Goal: Task Accomplishment & Management: Manage account settings

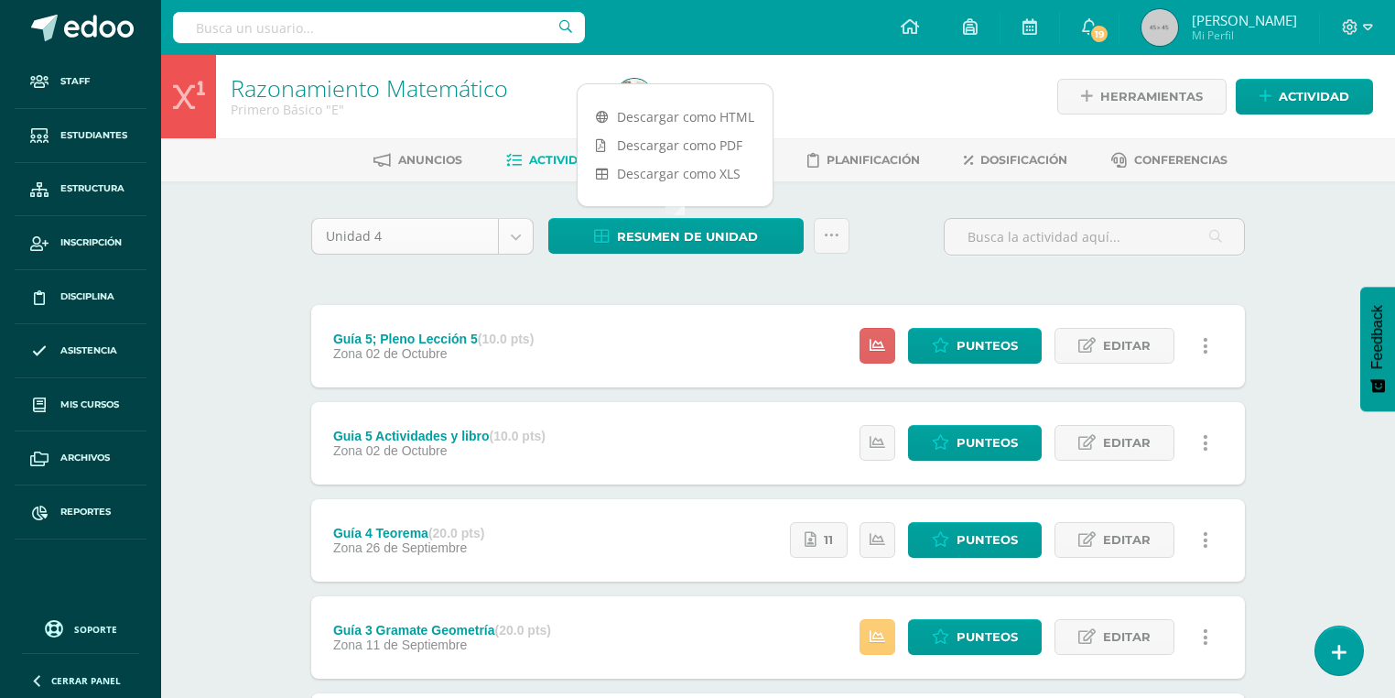
click at [414, 234] on body "Staff Estudiantes Estructura Inscripción Disciplina Asistencia Mis cursos Archi…" at bounding box center [697, 545] width 1395 height 1091
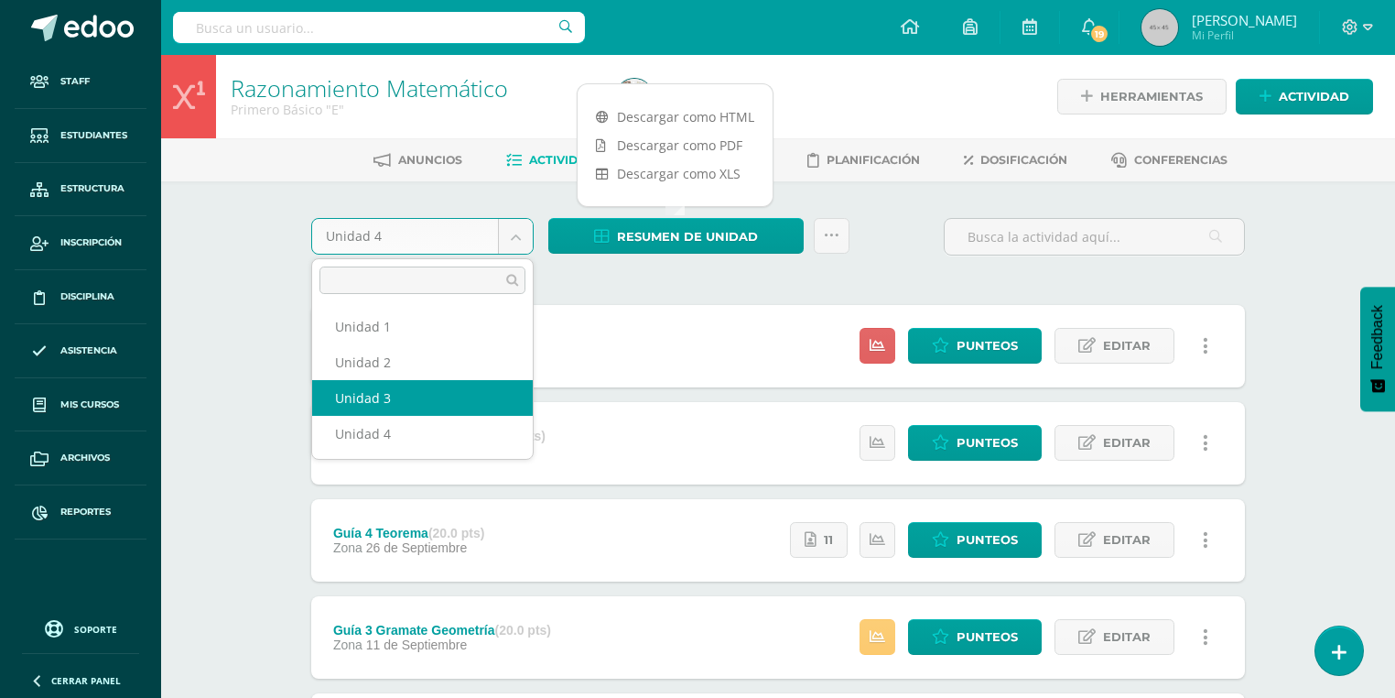
select select "Unidad 3"
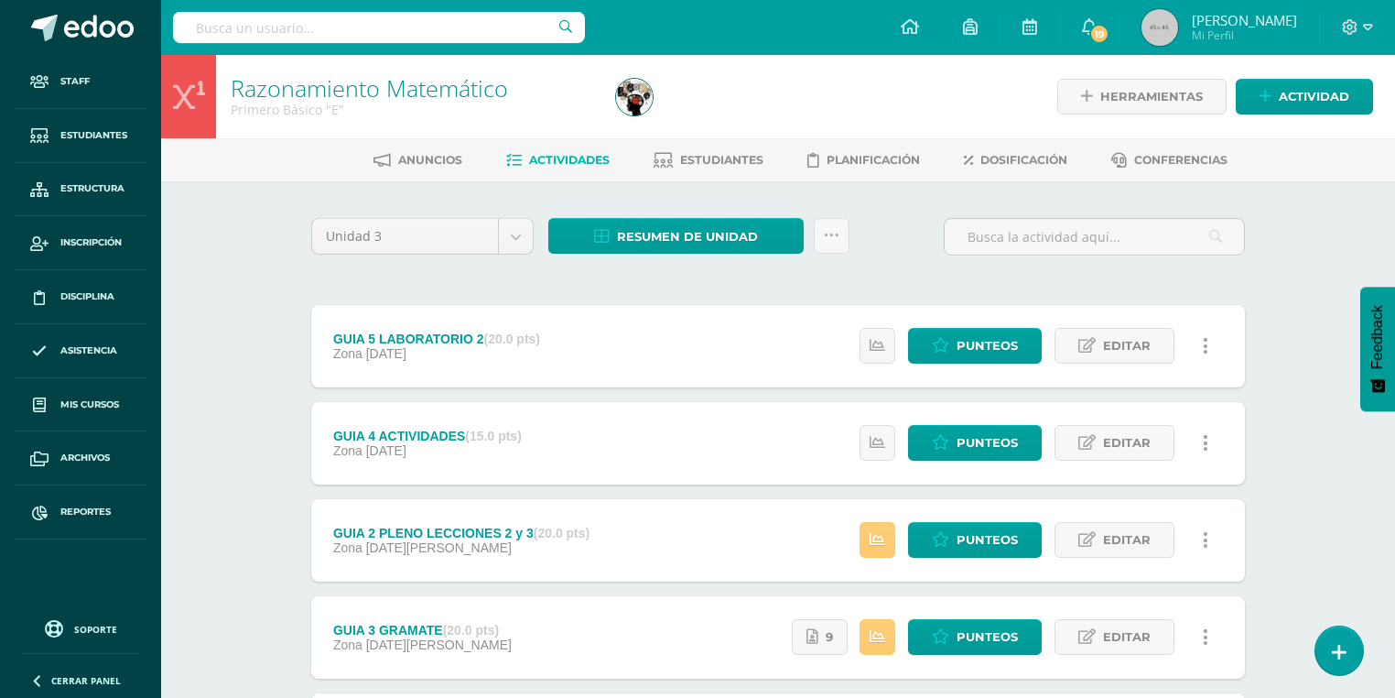
click at [655, 213] on div "Unidad 3 Unidad 1 Unidad 2 Unidad 3 Unidad 4 Resumen de unidad Descargar como H…" at bounding box center [778, 587] width 1007 height 813
click at [656, 236] on span "Resumen de unidad" at bounding box center [687, 237] width 141 height 34
click at [685, 113] on link "Descargar como HTML" at bounding box center [675, 117] width 195 height 28
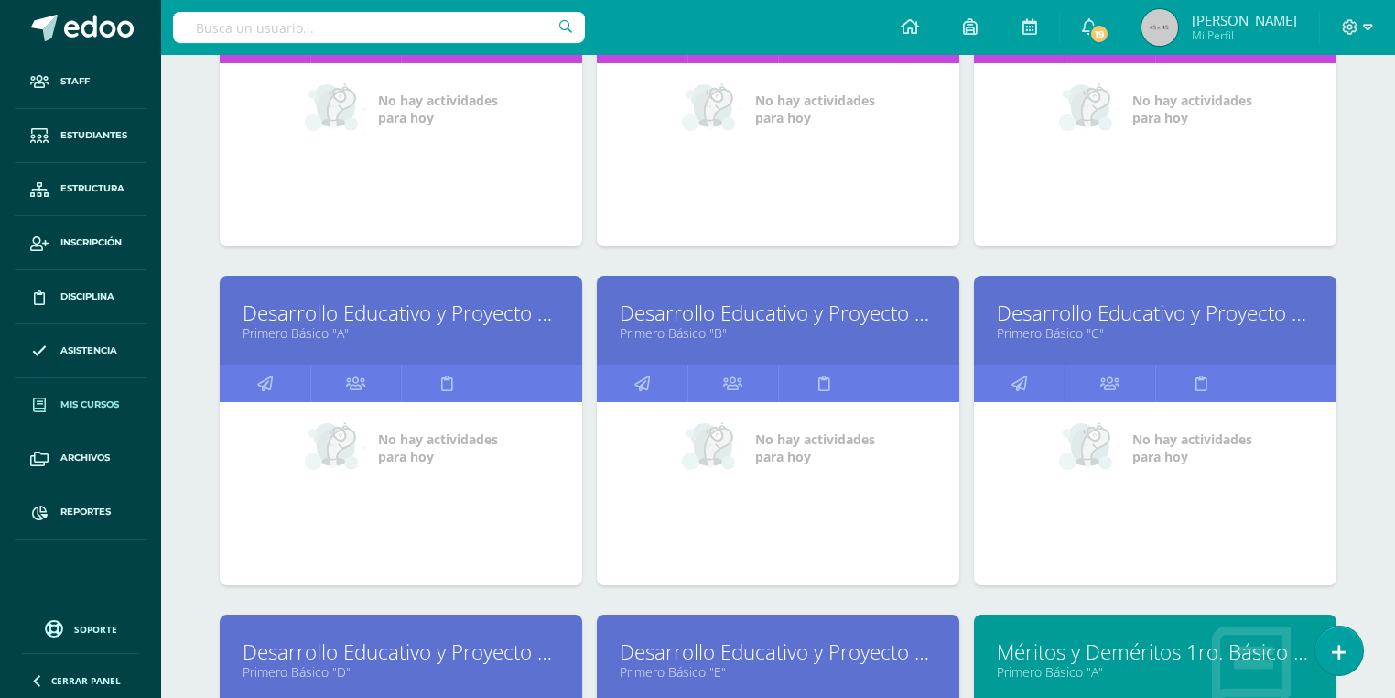
scroll to position [8679, 0]
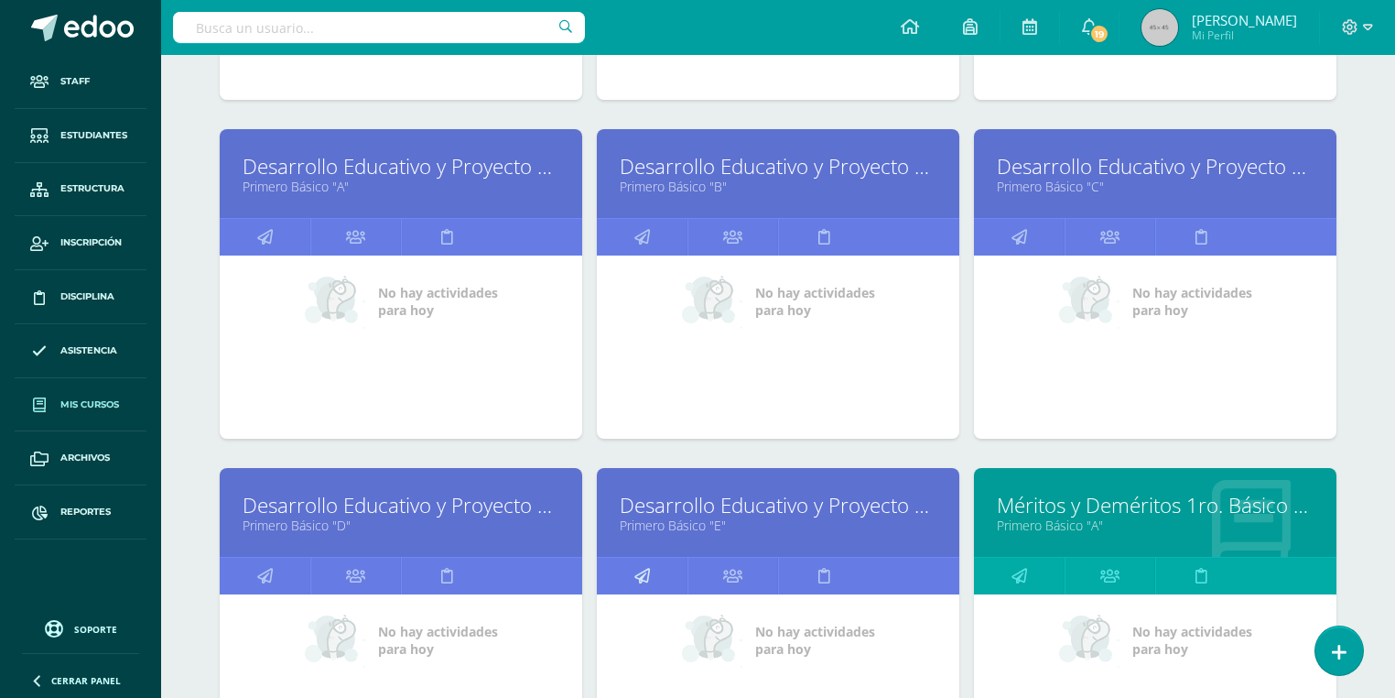
click at [630, 561] on link at bounding box center [642, 576] width 91 height 37
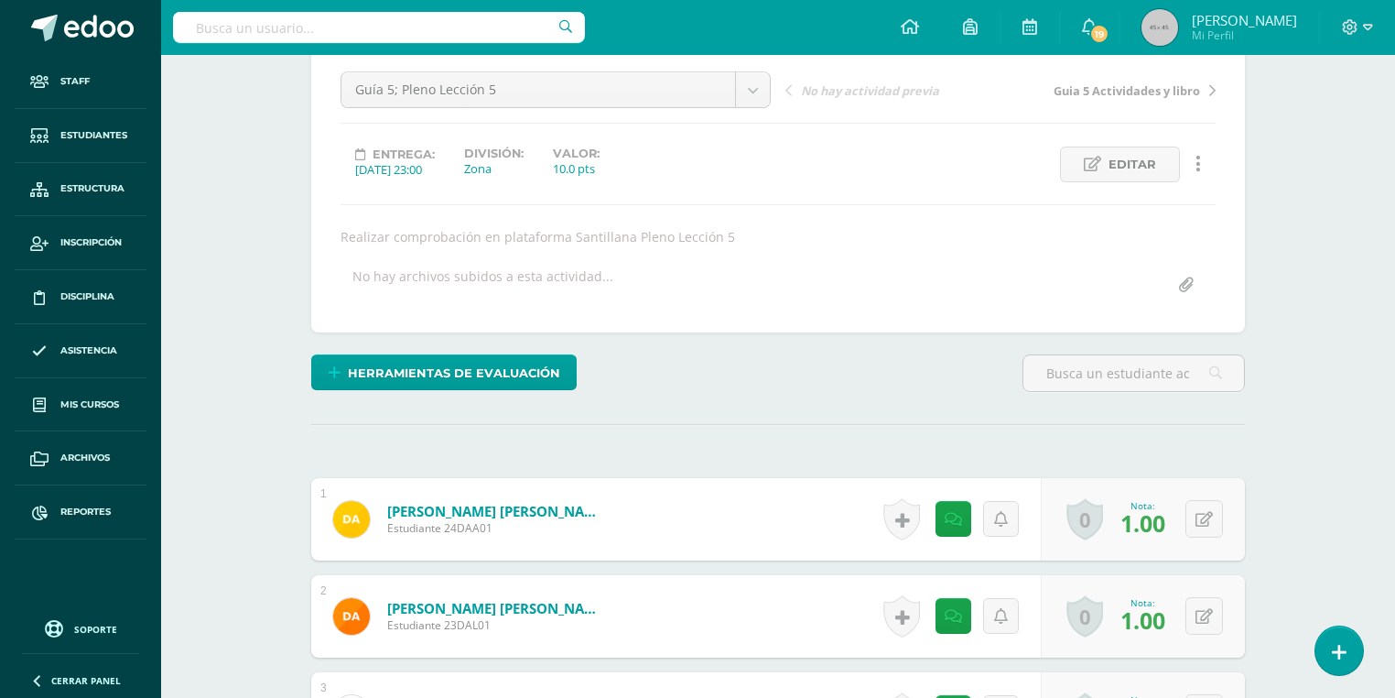
scroll to position [469, 0]
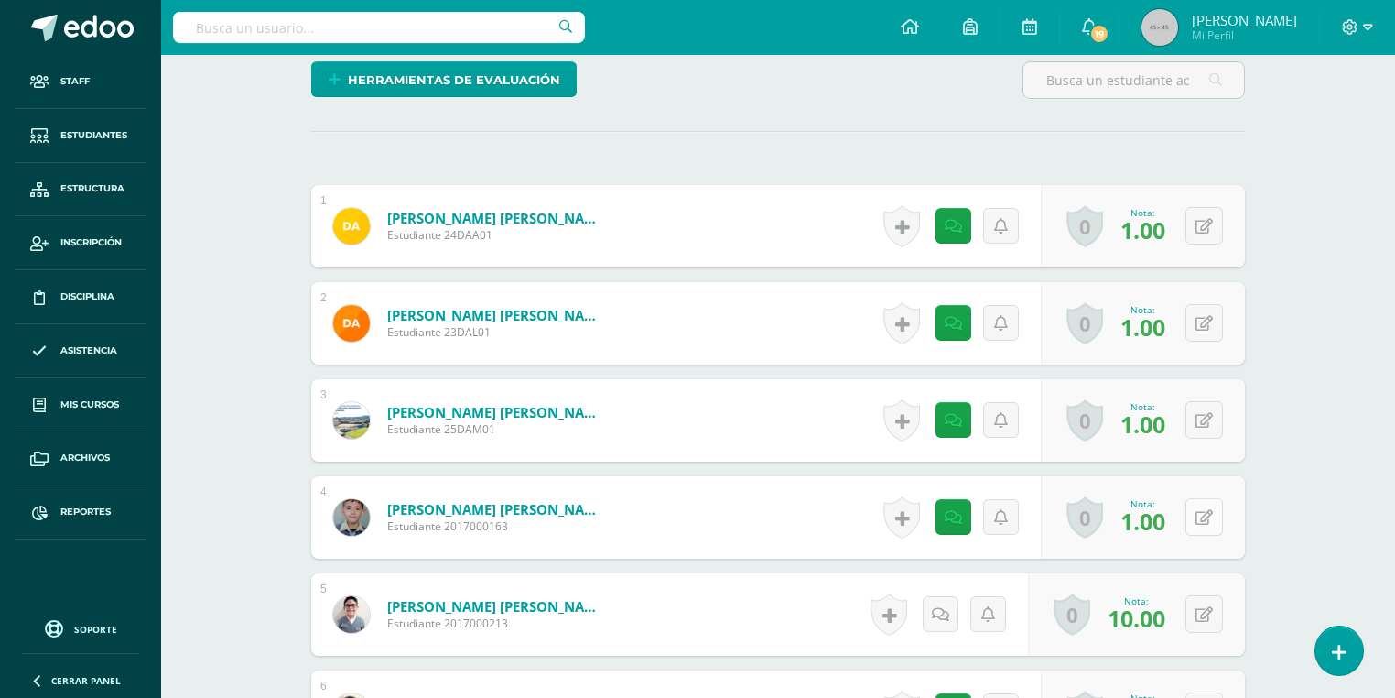
click at [1202, 517] on button at bounding box center [1205, 517] width 38 height 38
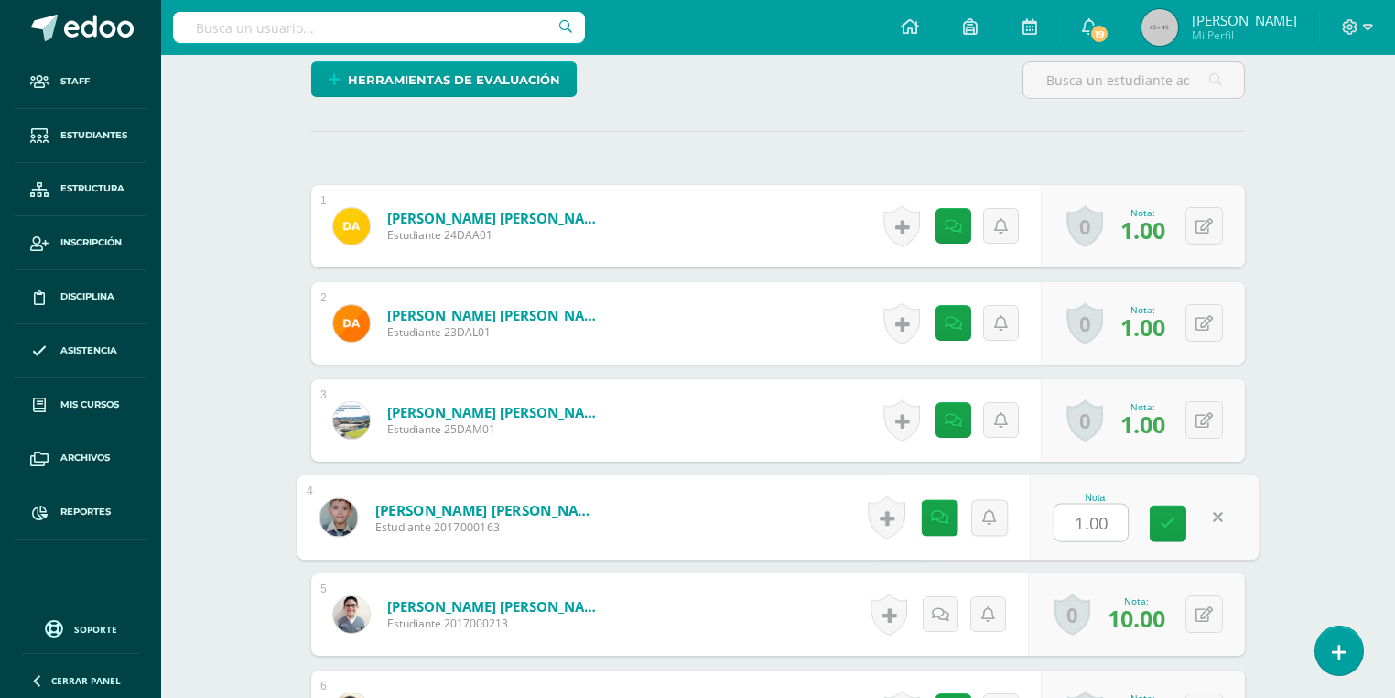
click at [1071, 517] on input "1.00" at bounding box center [1091, 522] width 73 height 37
type input "10.00"
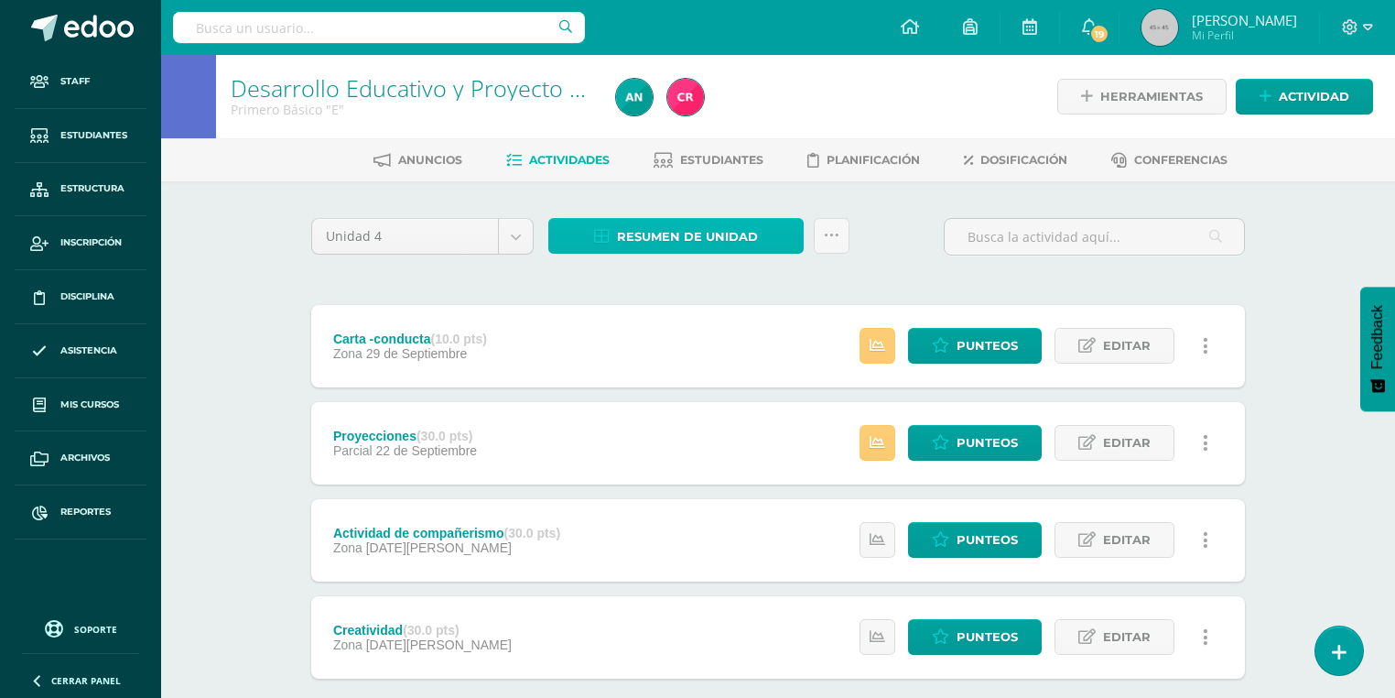
click at [607, 233] on icon at bounding box center [602, 237] width 16 height 16
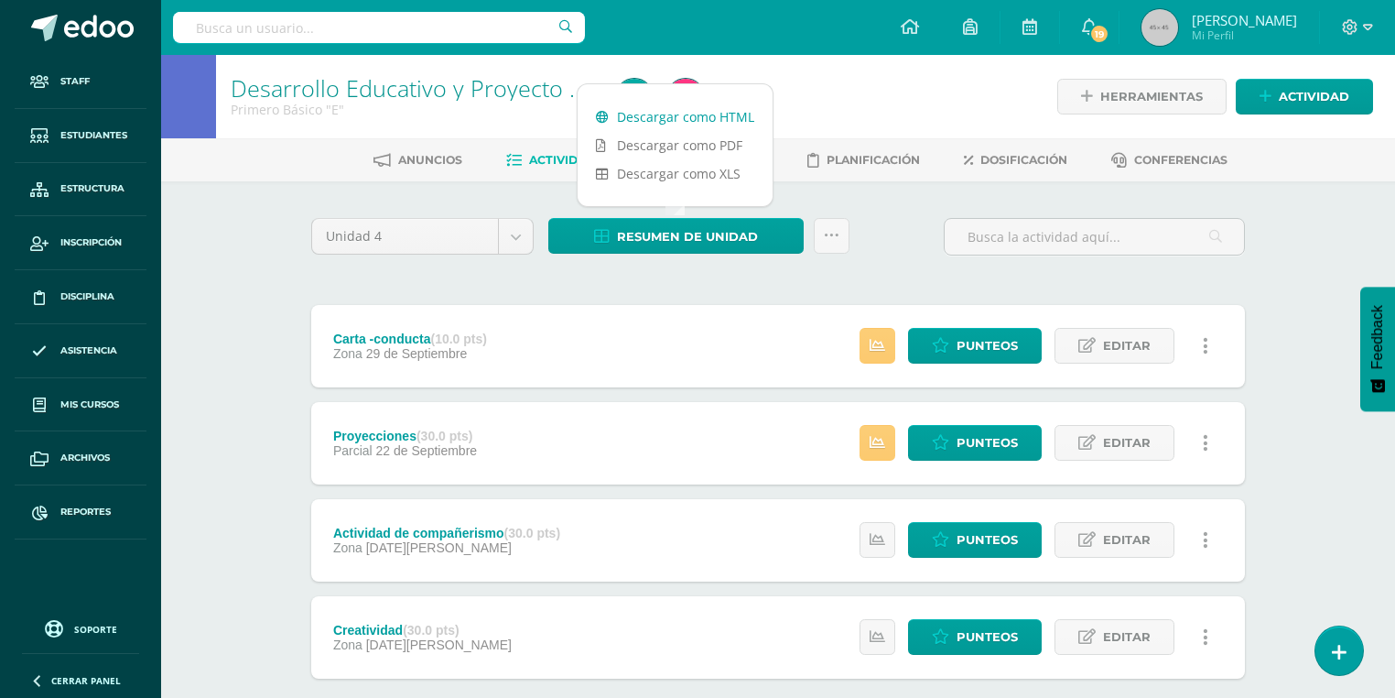
click at [640, 111] on link "Descargar como HTML" at bounding box center [675, 117] width 195 height 28
click at [423, 233] on body "Staff Estudiantes Estructura Inscripción Disciplina Asistencia Mis cursos Archi…" at bounding box center [697, 400] width 1395 height 800
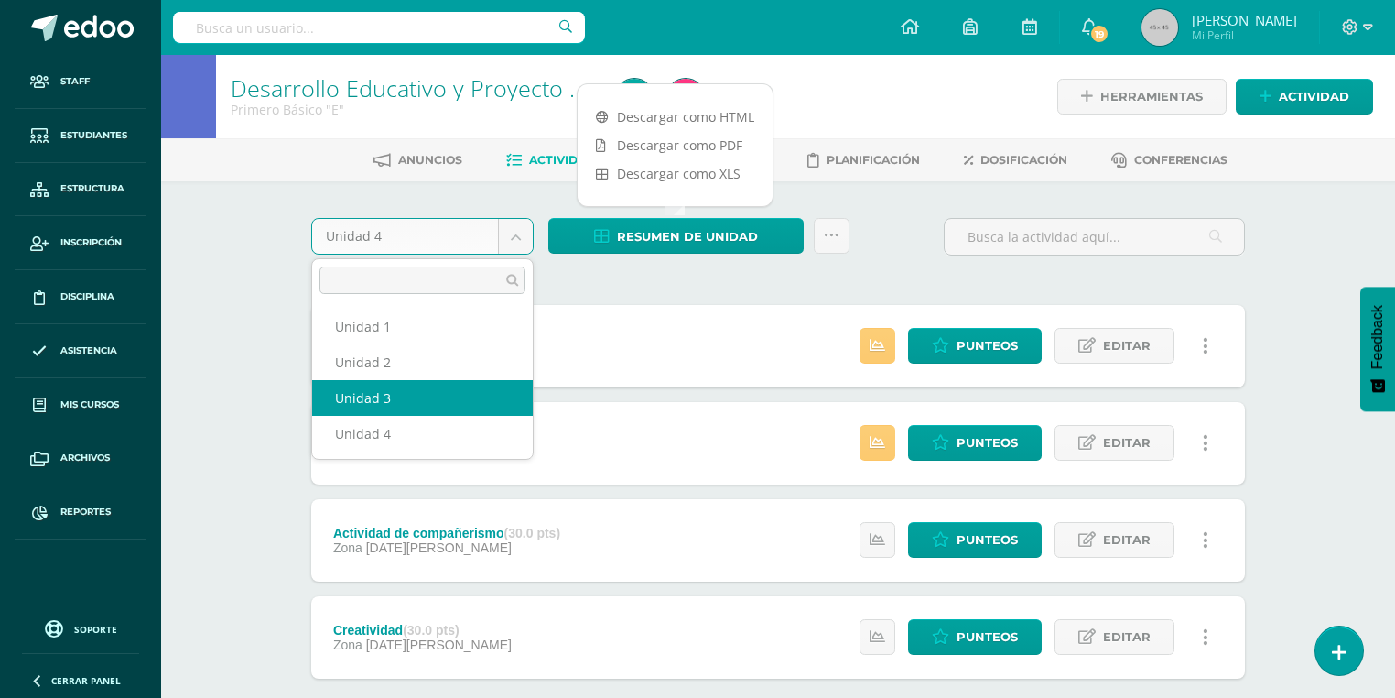
select select "Unidad 3"
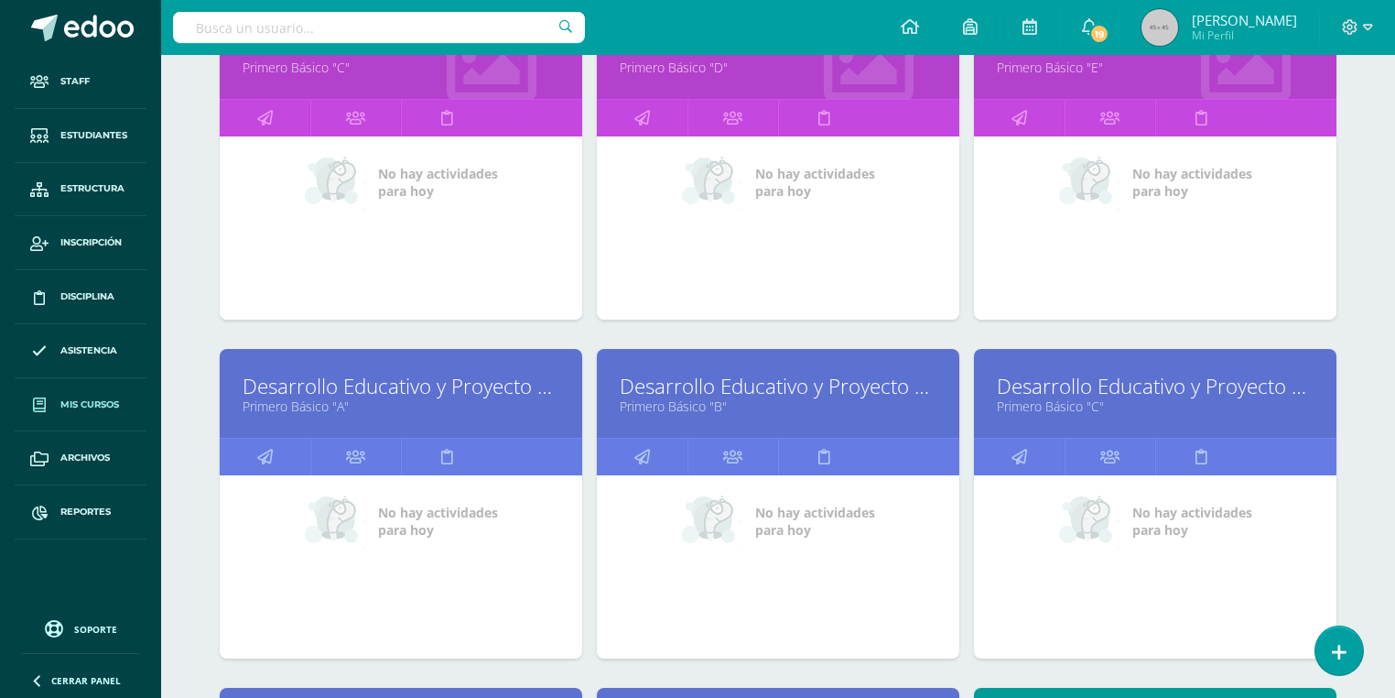
scroll to position [8020, 0]
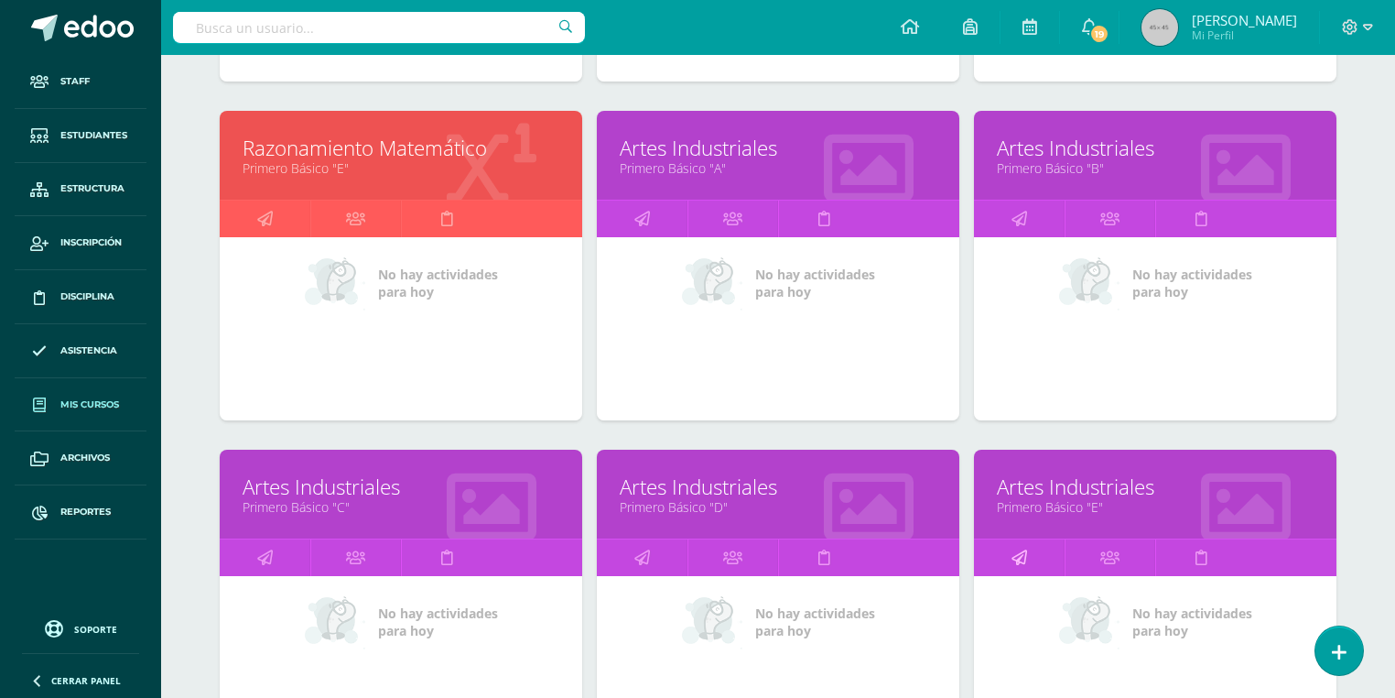
click at [1020, 539] on icon at bounding box center [1020, 557] width 16 height 36
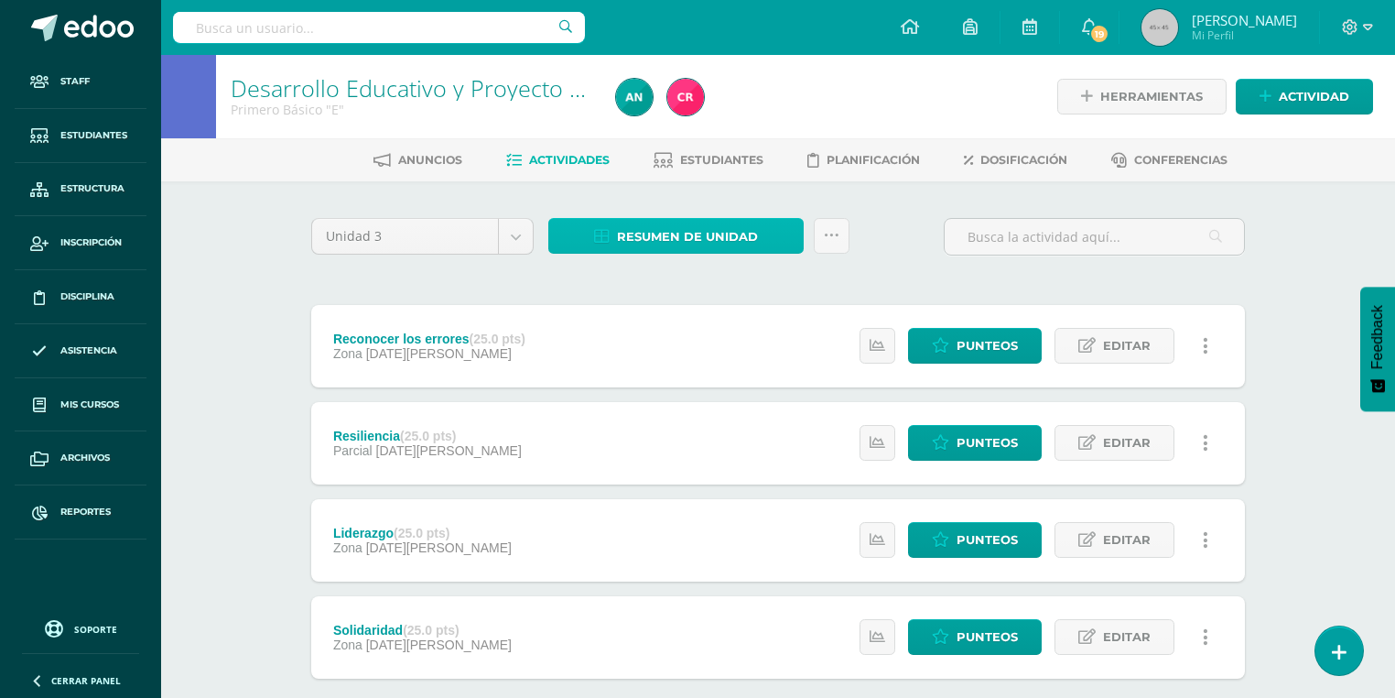
click at [729, 245] on span "Resumen de unidad" at bounding box center [687, 237] width 141 height 34
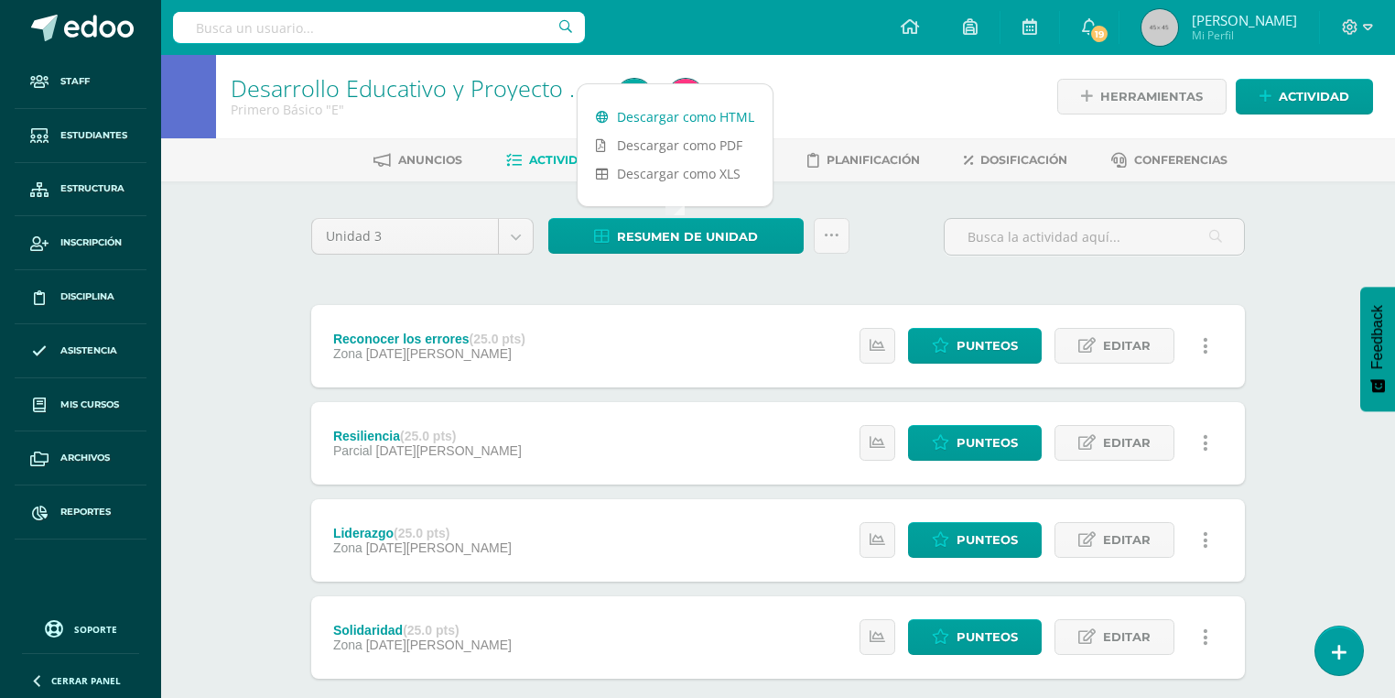
click at [710, 111] on link "Descargar como HTML" at bounding box center [675, 117] width 195 height 28
click at [265, 190] on div "Desarrollo Educativo y Proyecto de Vida Primero Básico "E" Herramientas Detalle…" at bounding box center [778, 427] width 1234 height 745
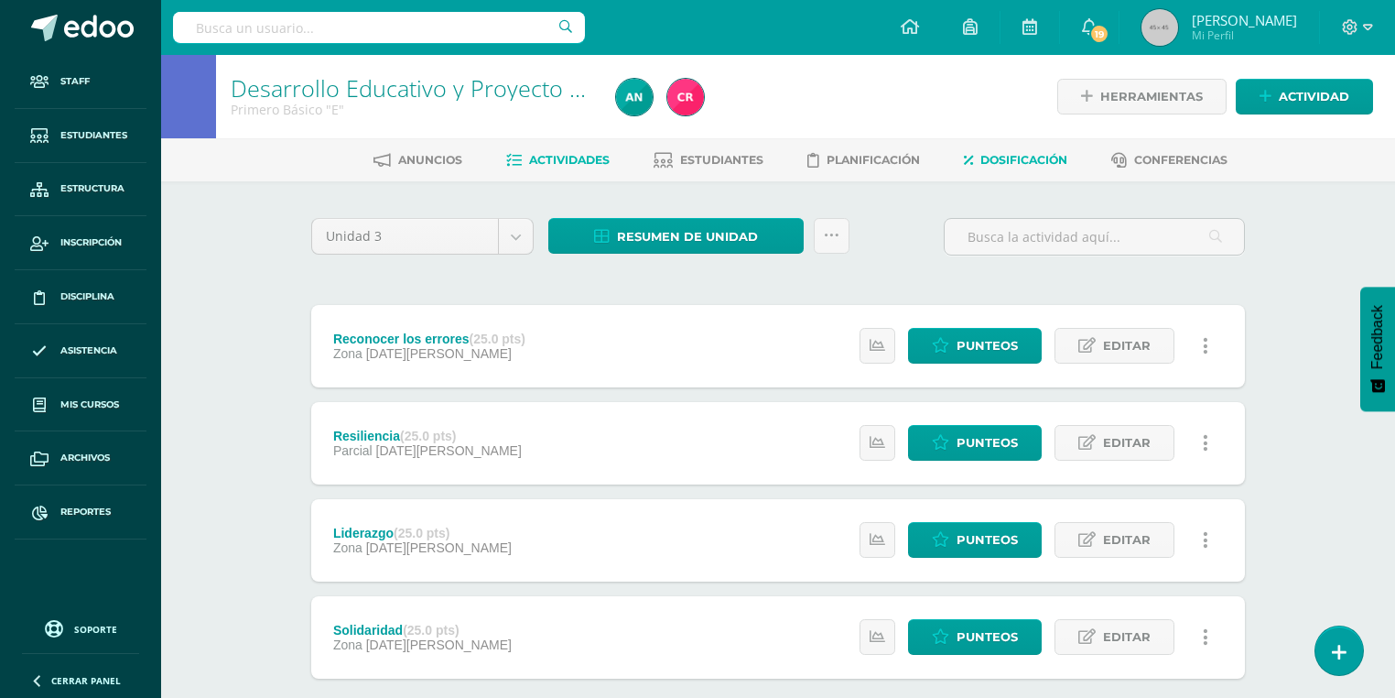
click at [998, 163] on span "Dosificación" at bounding box center [1023, 160] width 87 height 14
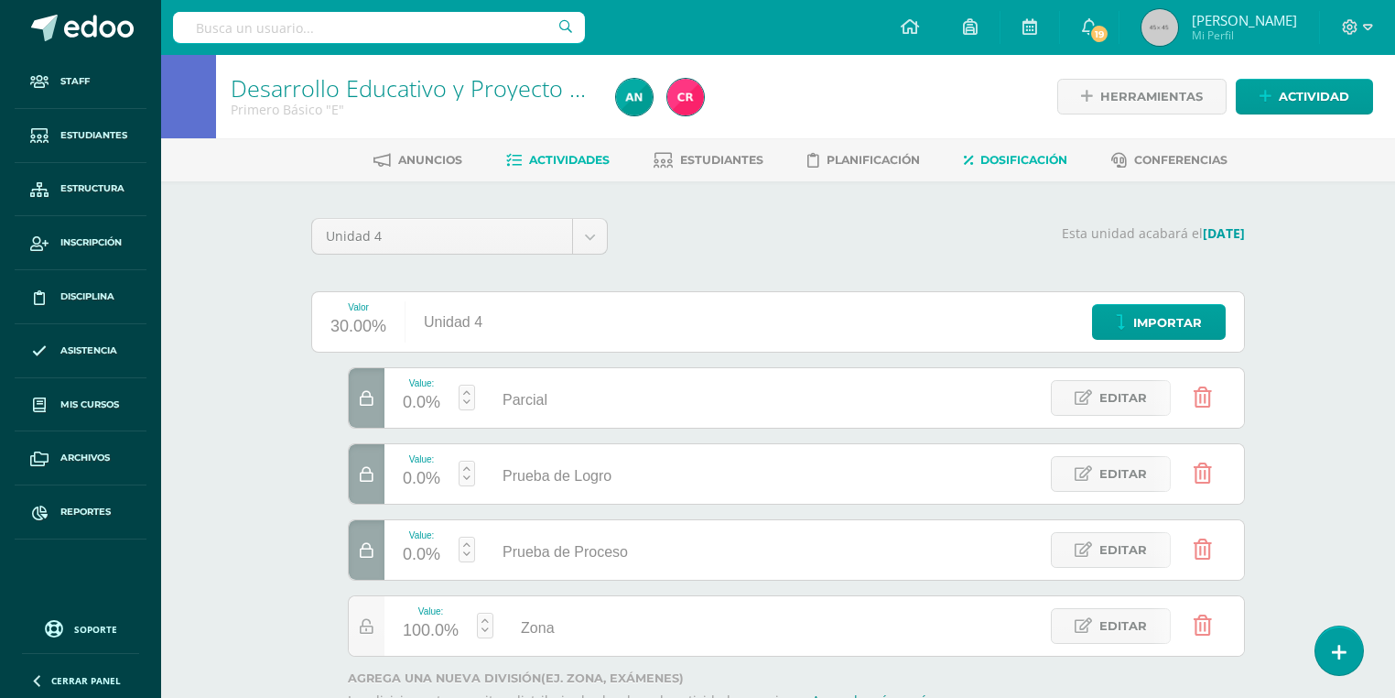
click at [560, 168] on link "Actividades" at bounding box center [557, 160] width 103 height 29
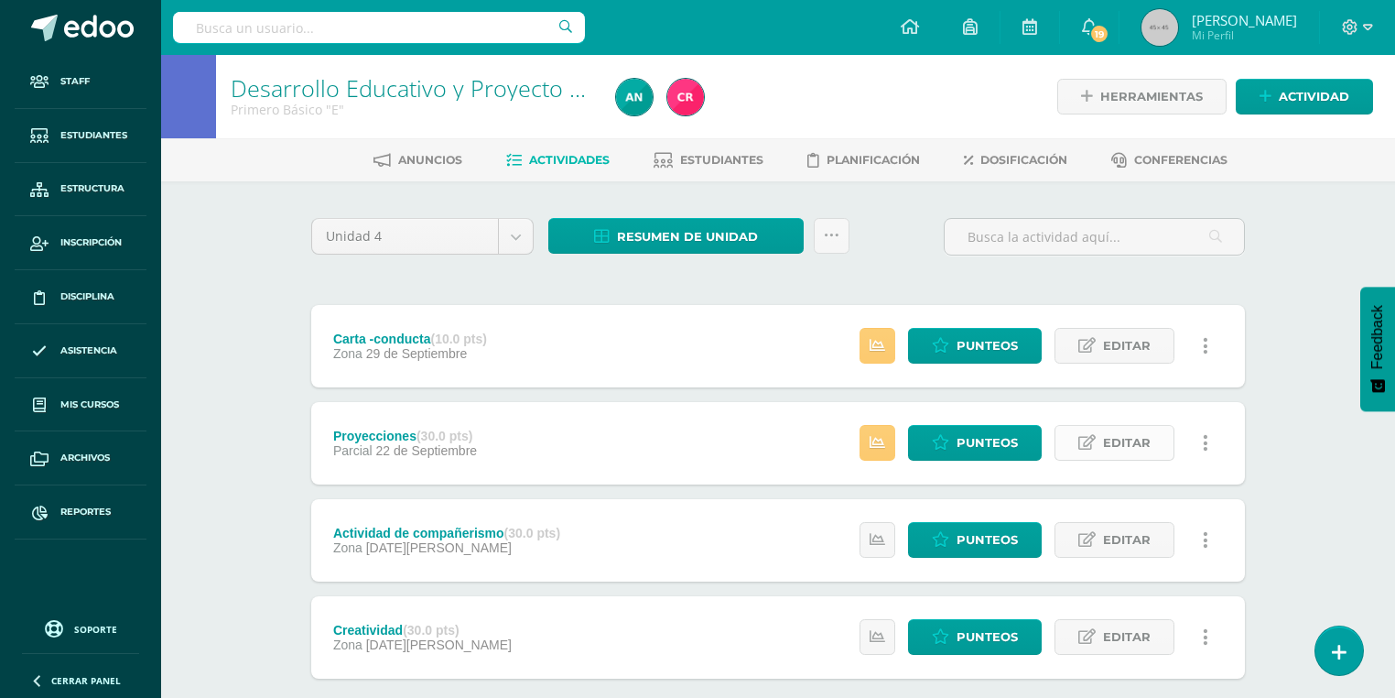
click at [1099, 443] on link "Editar" at bounding box center [1115, 443] width 120 height 36
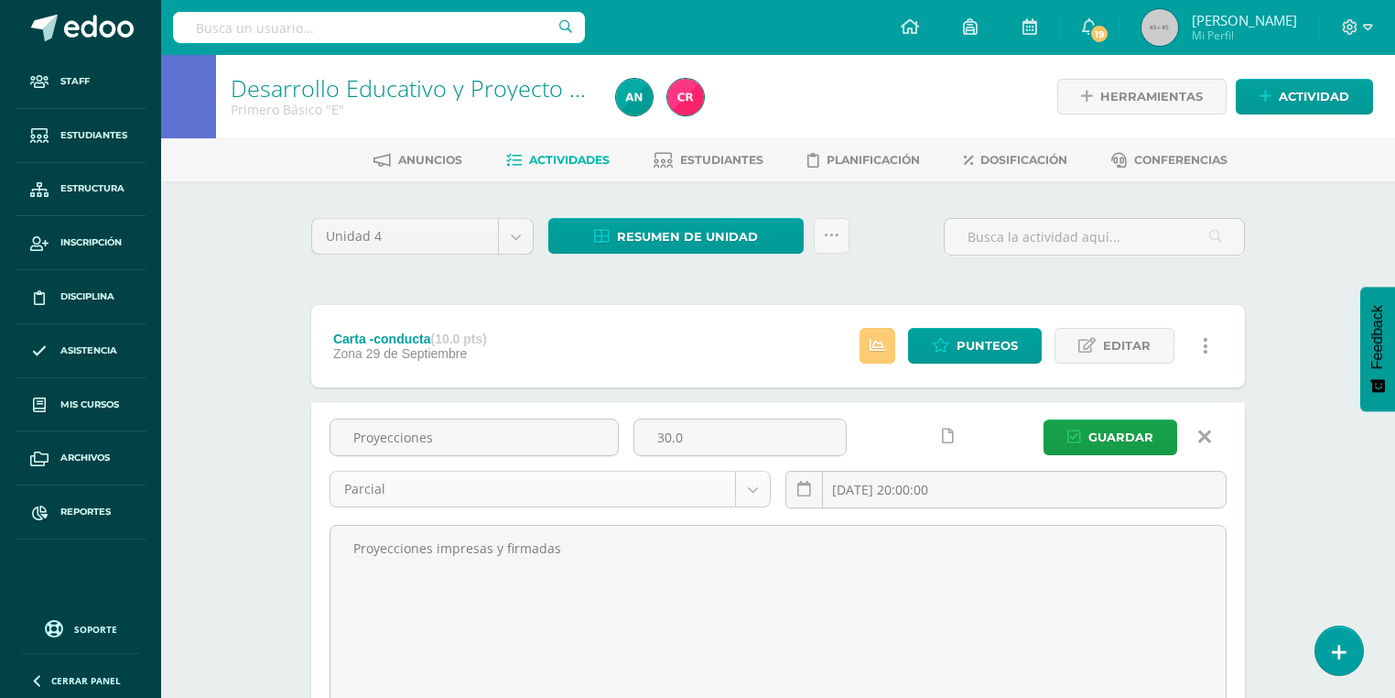
click at [482, 493] on body "Staff Estudiantes Estructura Inscripción Disciplina Asistencia Mis cursos Archi…" at bounding box center [697, 531] width 1395 height 1062
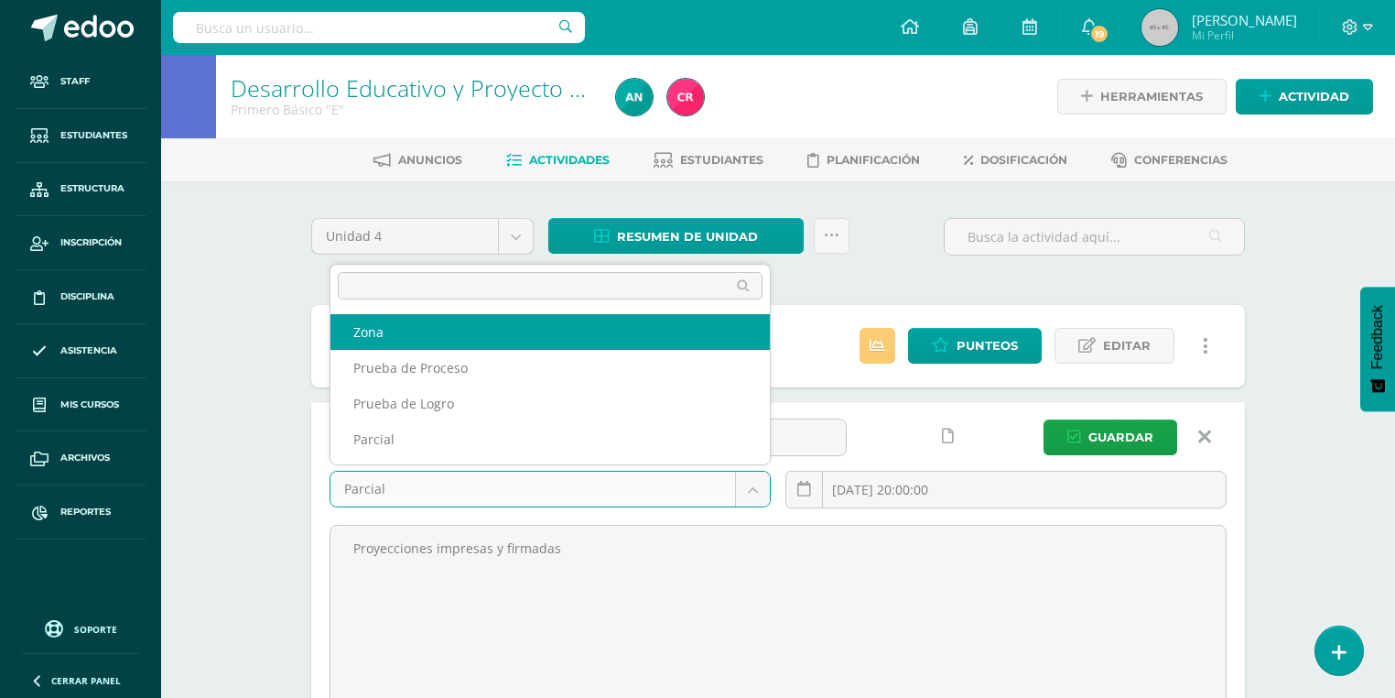
select select "158230"
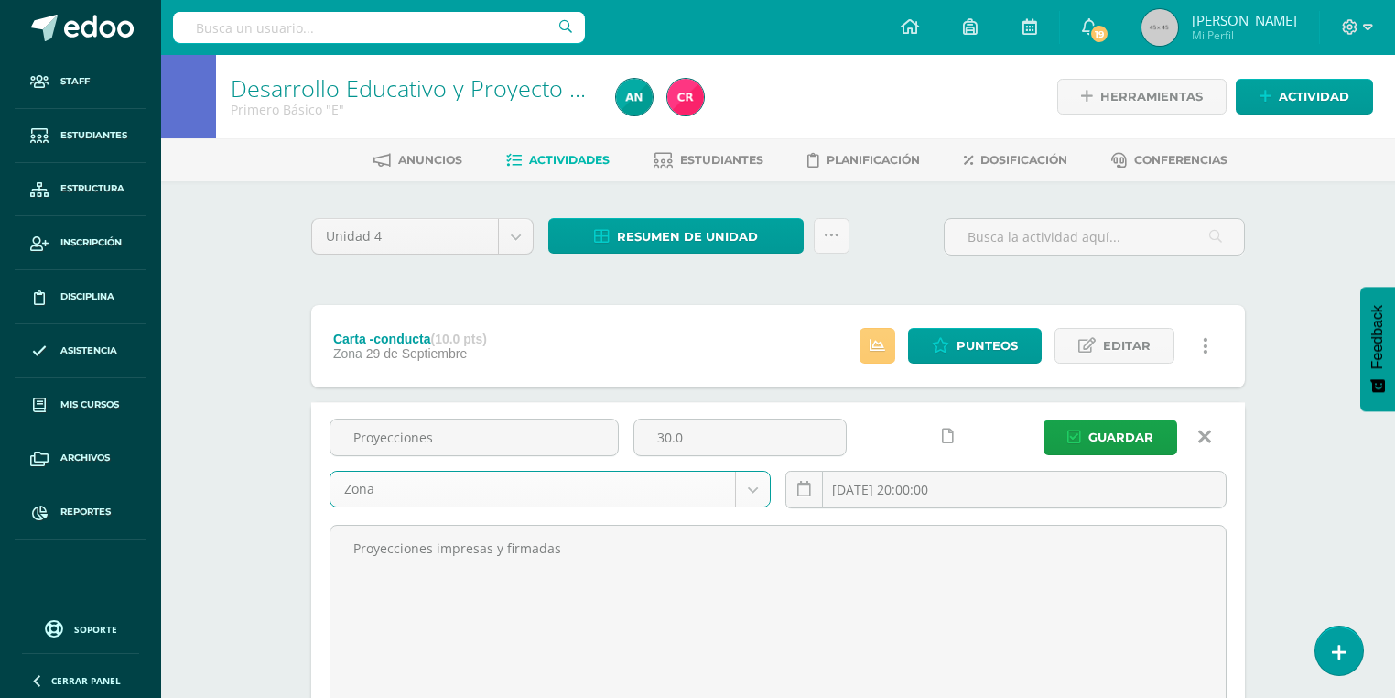
click at [1095, 414] on div "Proyecciones 30.0 Zona Zona Prueba de Proceso Prueba de Logro Parcial 2025-09-2…" at bounding box center [778, 574] width 934 height 344
click at [1096, 428] on span "Guardar" at bounding box center [1120, 437] width 65 height 34
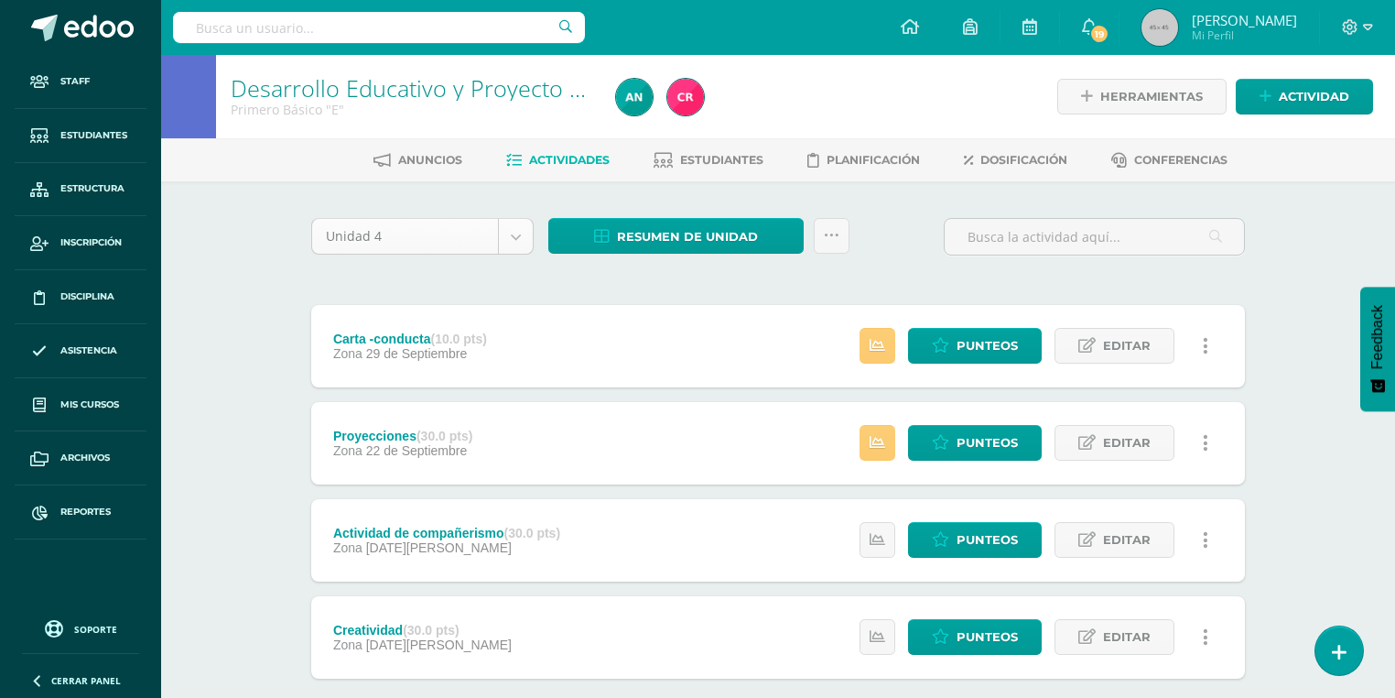
click at [402, 231] on body "La tarea Proyecciones fue editada exitosamente. Staff Estudiantes Estructura In…" at bounding box center [697, 400] width 1395 height 800
select select "Unidad 3"
click at [1116, 448] on span "Editar" at bounding box center [1127, 443] width 48 height 34
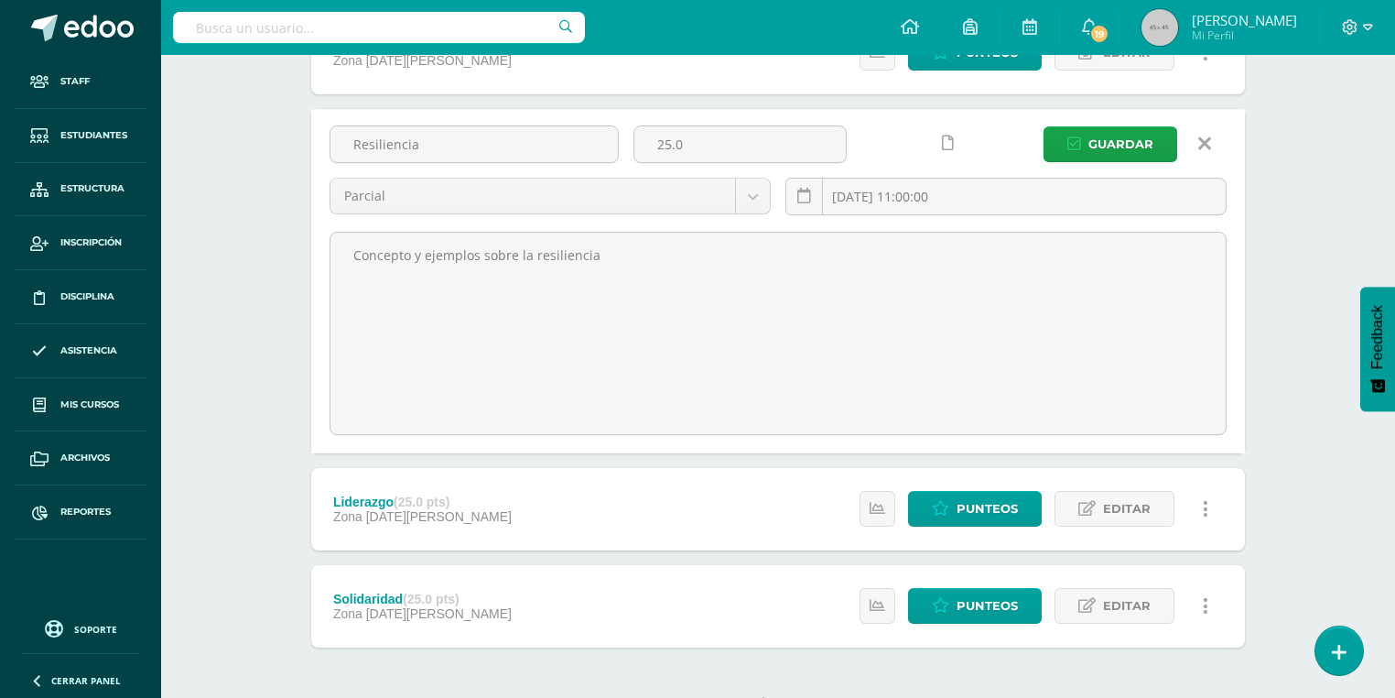
scroll to position [220, 0]
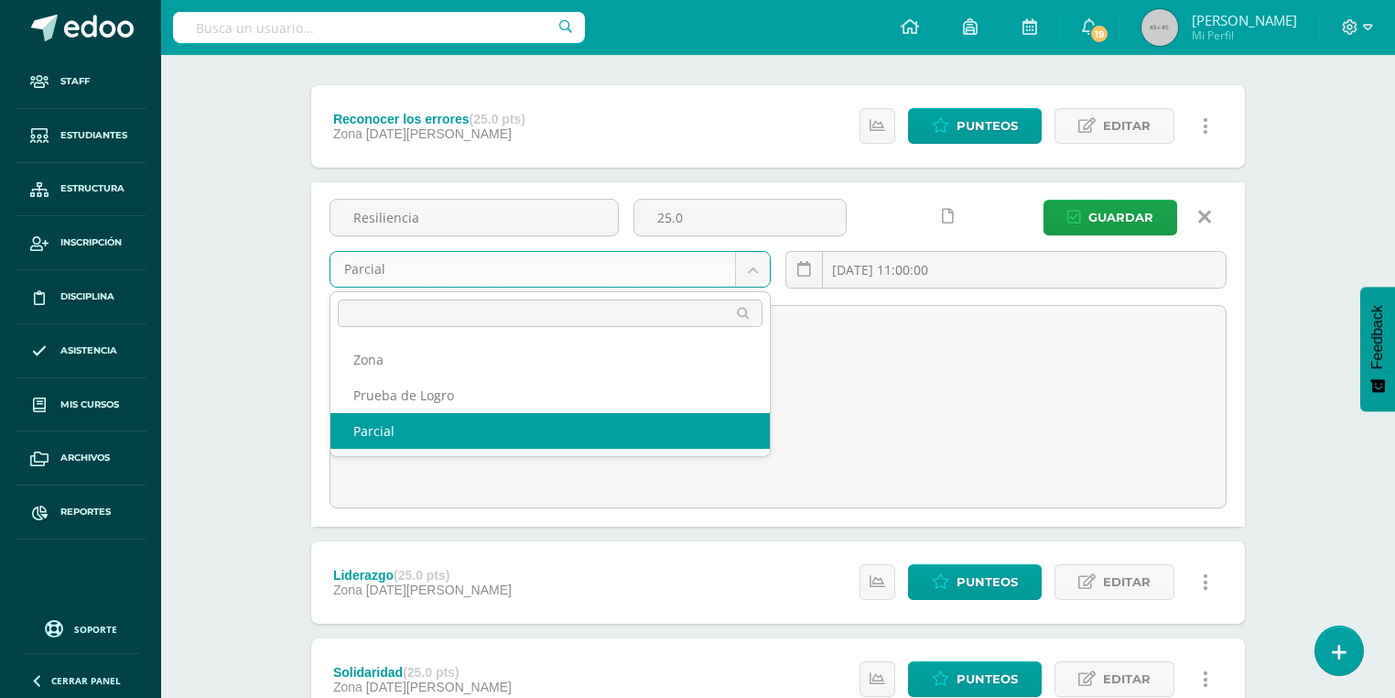
click at [437, 275] on body "Staff Estudiantes Estructura Inscripción Disciplina Asistencia Mis cursos Archi…" at bounding box center [697, 311] width 1395 height 1062
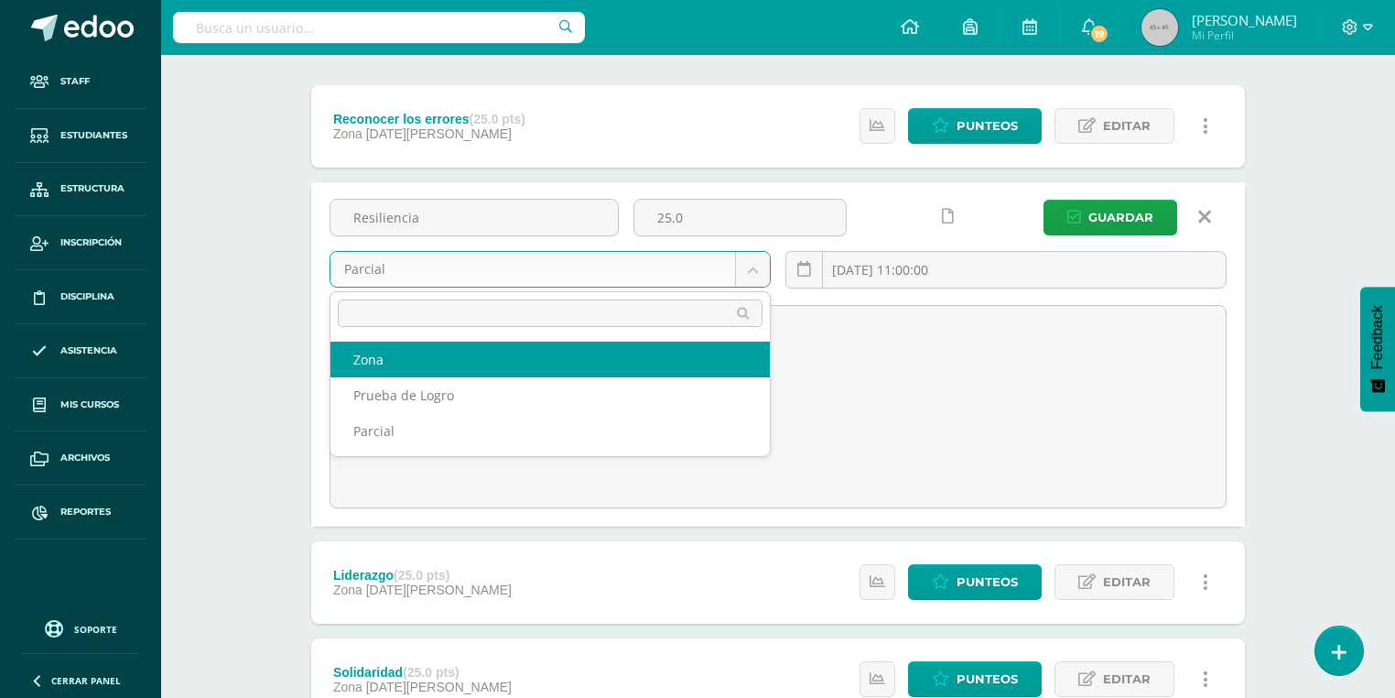
select select "158225"
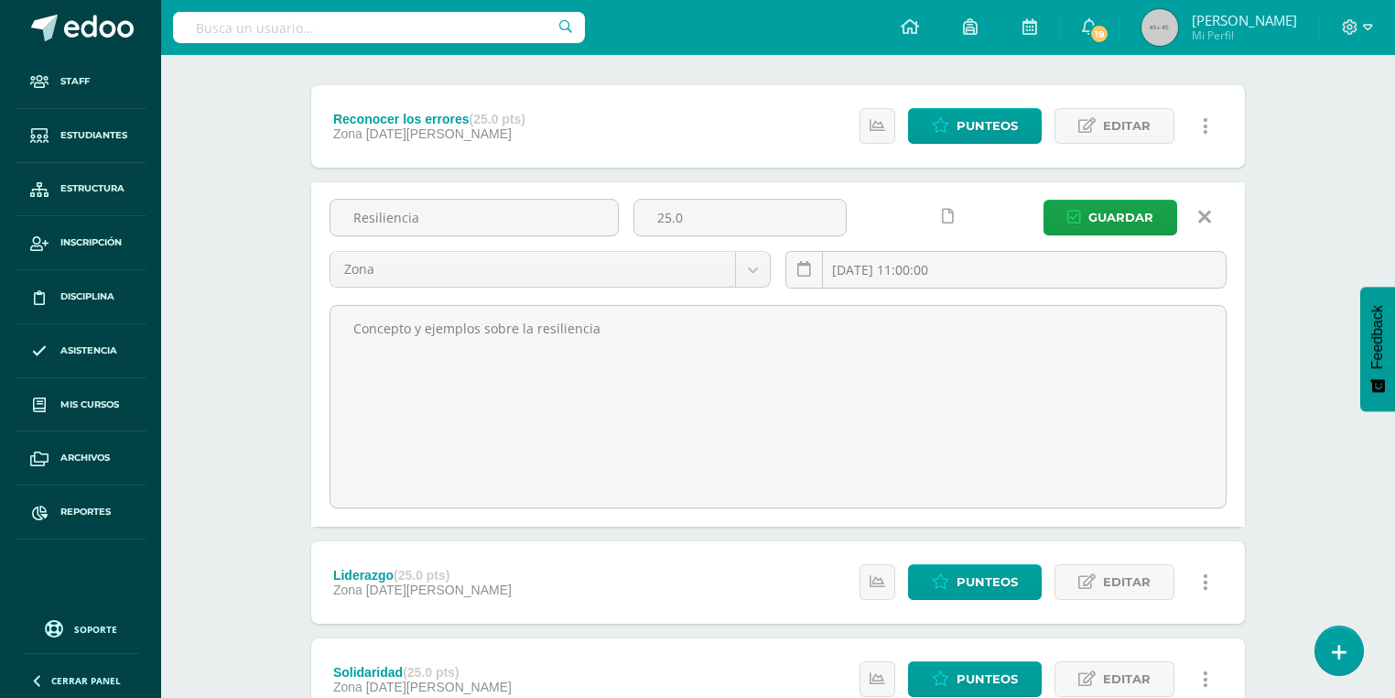
click at [1138, 188] on div "Resiliencia 25.0 Zona Zona Prueba de Logro Parcial [DATE] 11:00:00 [GEOGRAPHIC_…" at bounding box center [778, 354] width 934 height 344
click at [1116, 206] on span "Guardar" at bounding box center [1120, 217] width 65 height 34
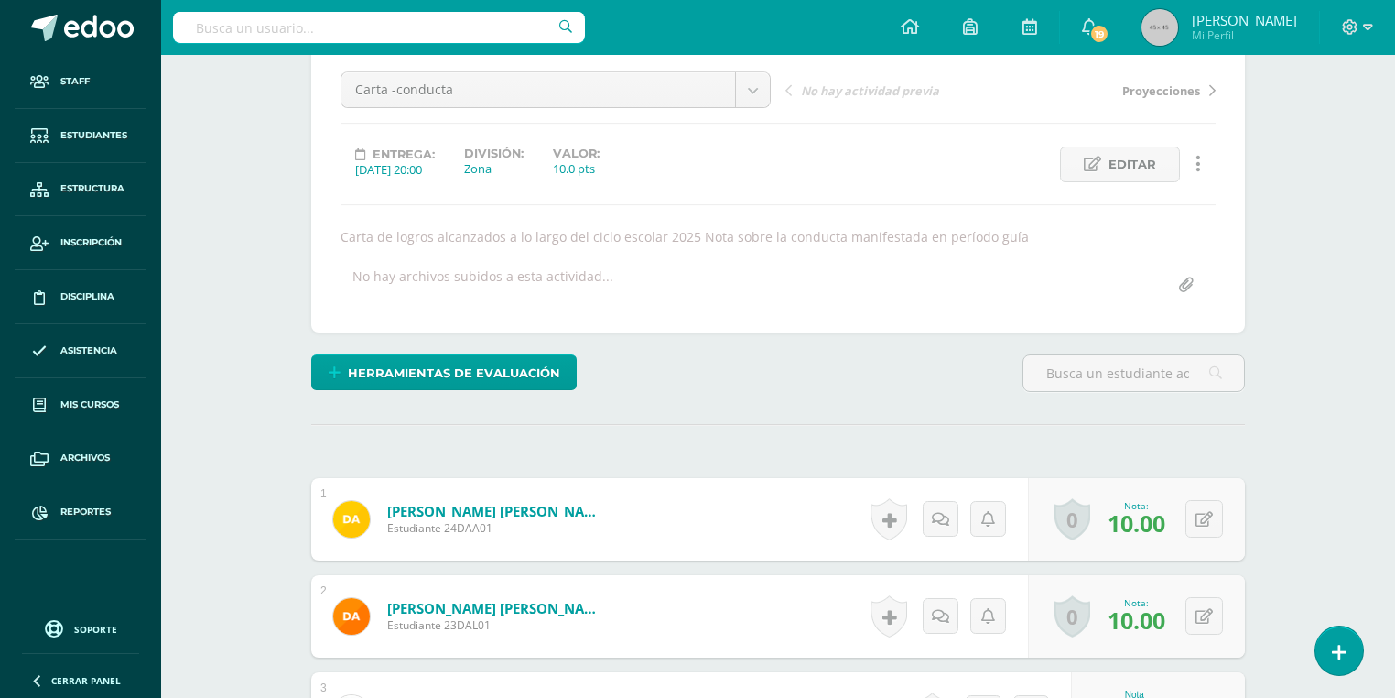
scroll to position [542, 0]
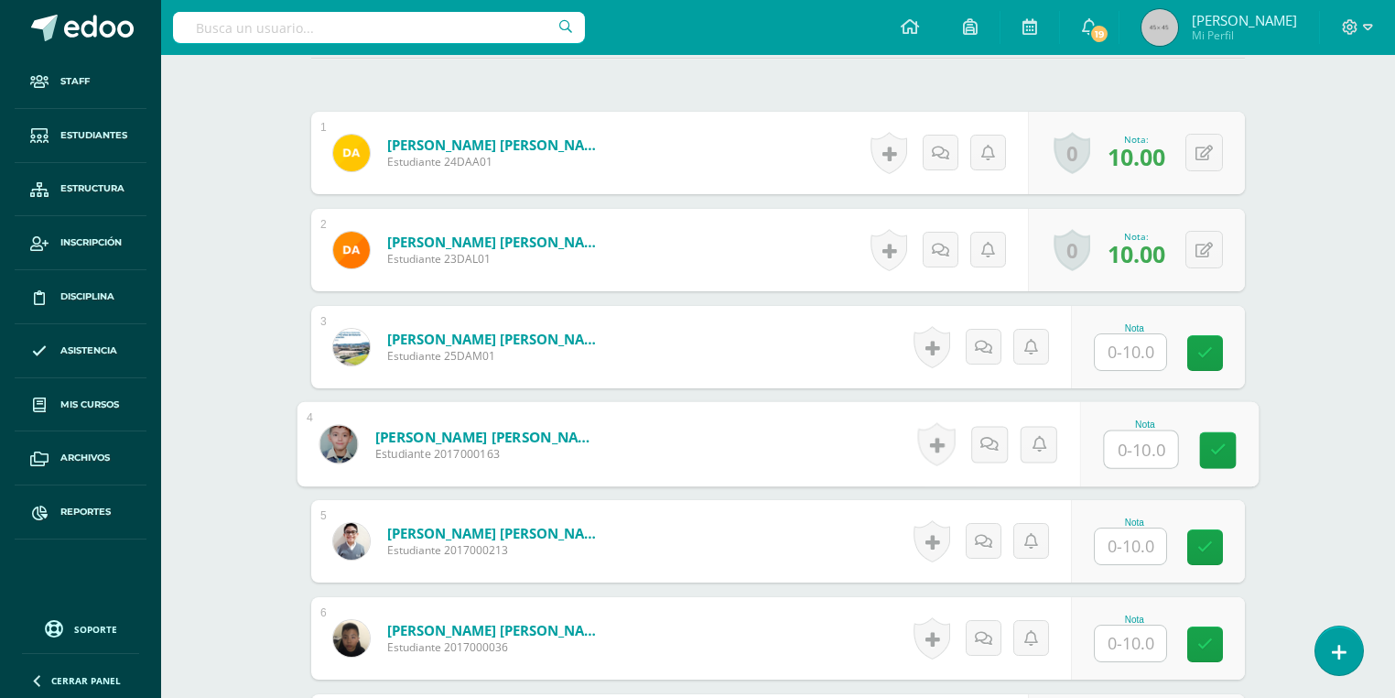
click at [1125, 455] on input "text" at bounding box center [1141, 449] width 73 height 37
type input "10"
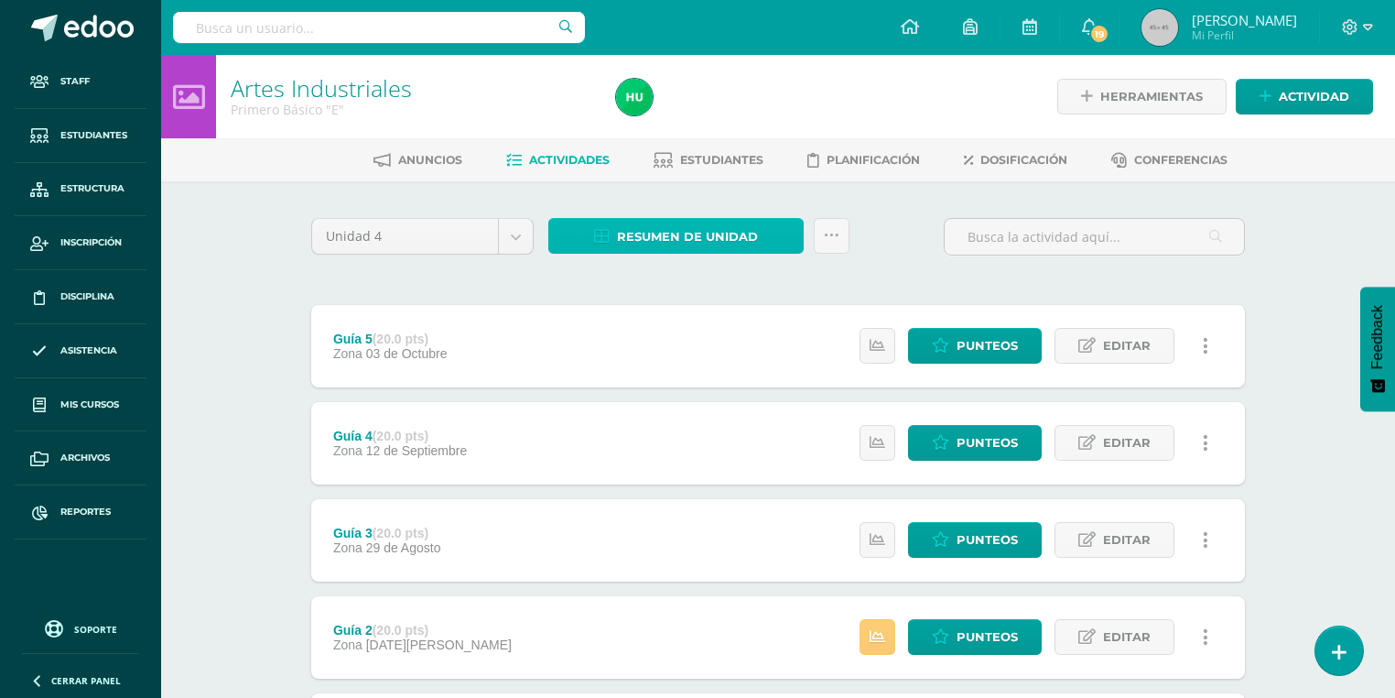
click at [638, 242] on span "Resumen de unidad" at bounding box center [687, 237] width 141 height 34
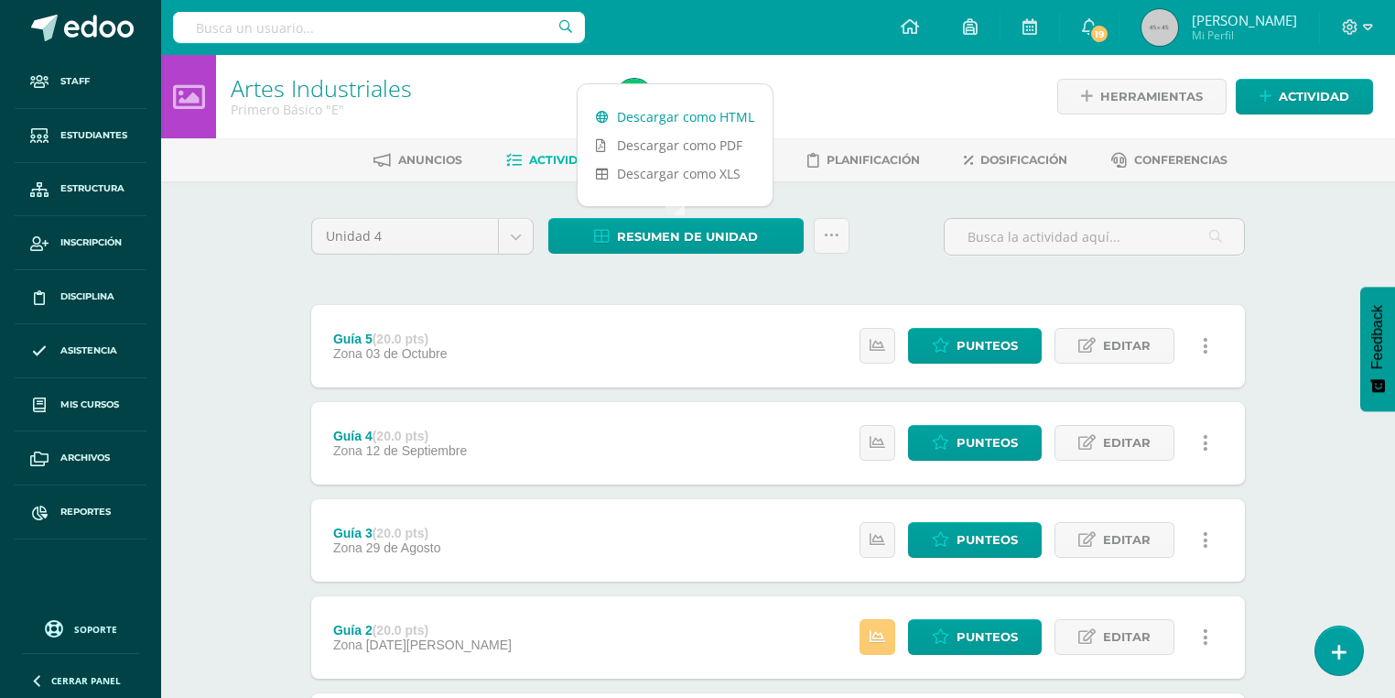
click at [670, 107] on link "Descargar como HTML" at bounding box center [675, 117] width 195 height 28
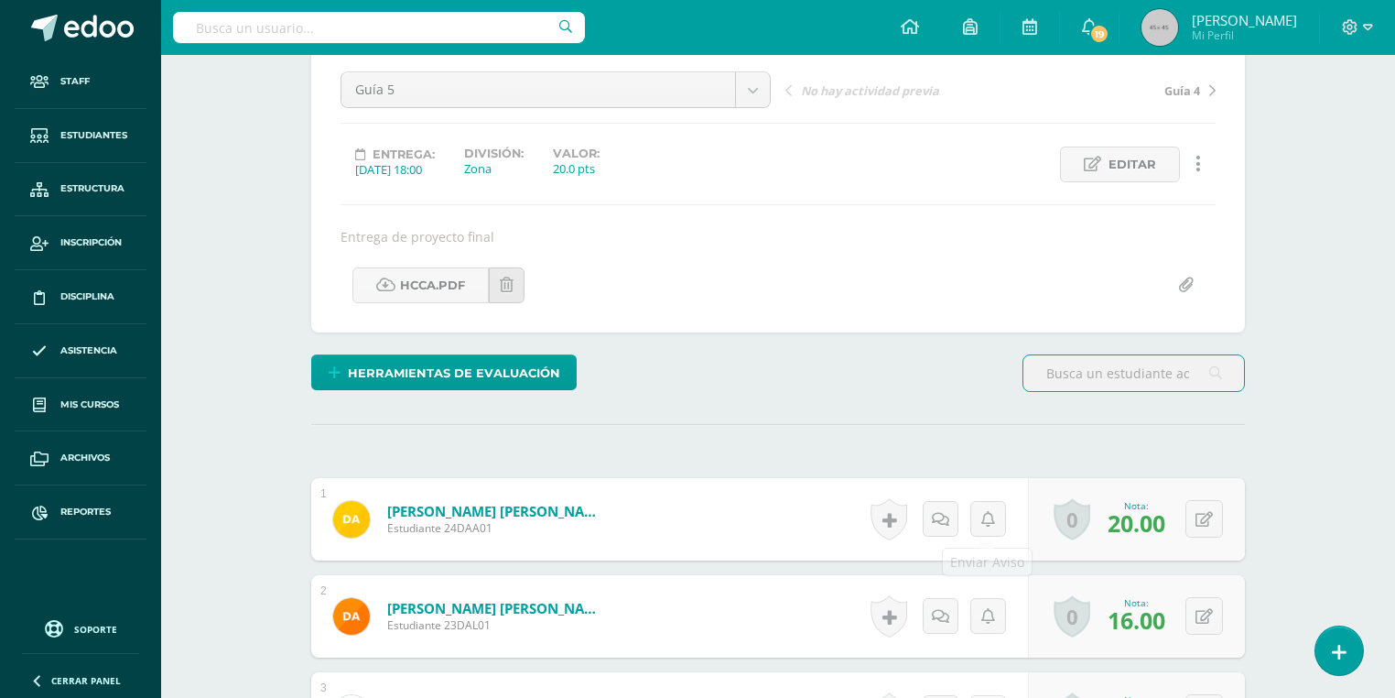
scroll to position [615, 0]
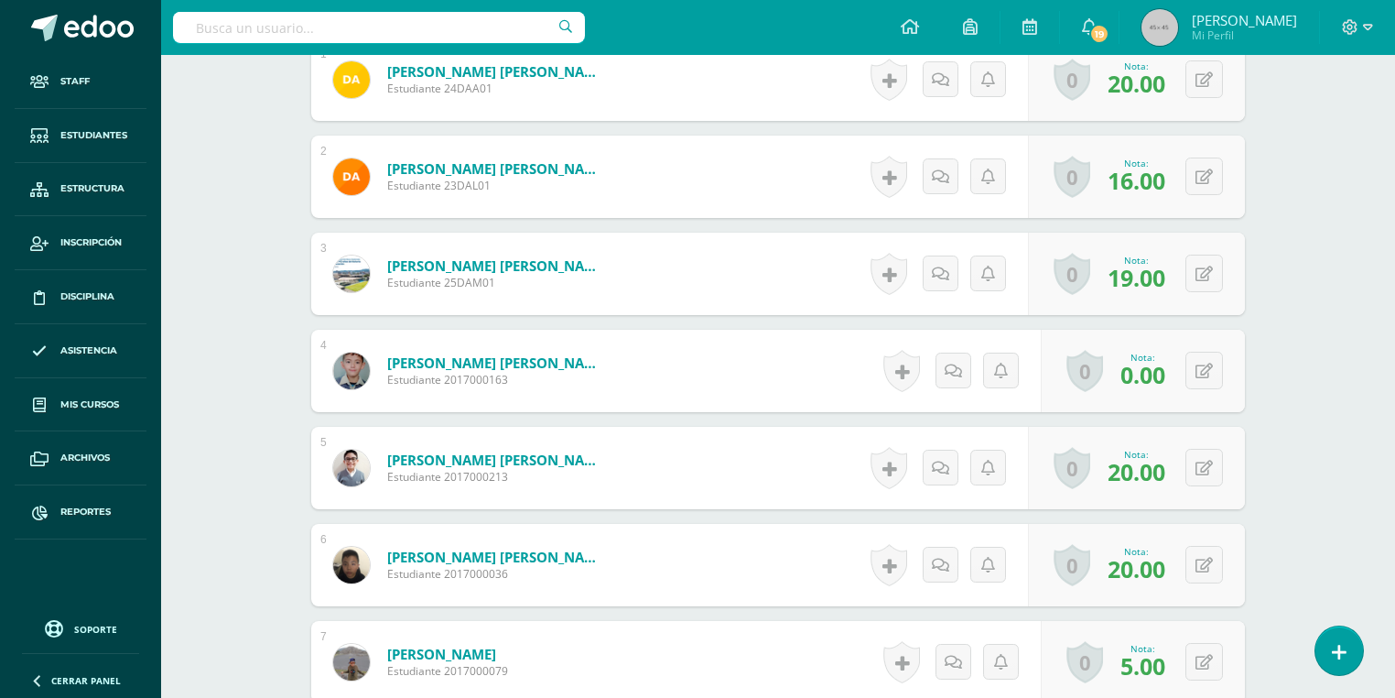
click at [1183, 361] on div "0 Logros Logros obtenidos Aún no hay logros agregados Nota: 0.00" at bounding box center [1143, 371] width 204 height 82
click at [1193, 362] on div "0 Logros Logros obtenidos Aún no hay logros agregados Nota: 0.00" at bounding box center [1143, 371] width 204 height 82
click at [1217, 371] on icon at bounding box center [1217, 371] width 18 height 16
click at [1059, 376] on input "0.00" at bounding box center [1091, 376] width 73 height 37
type input "20.00"
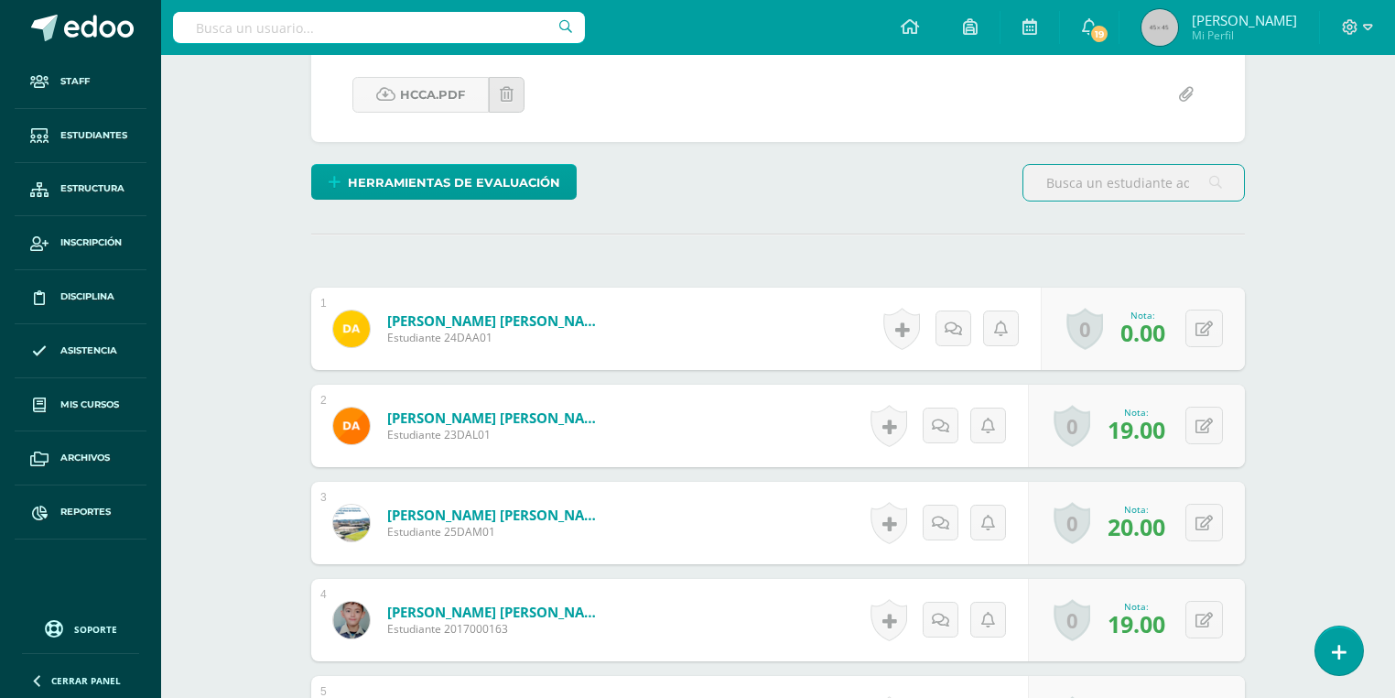
scroll to position [586, 0]
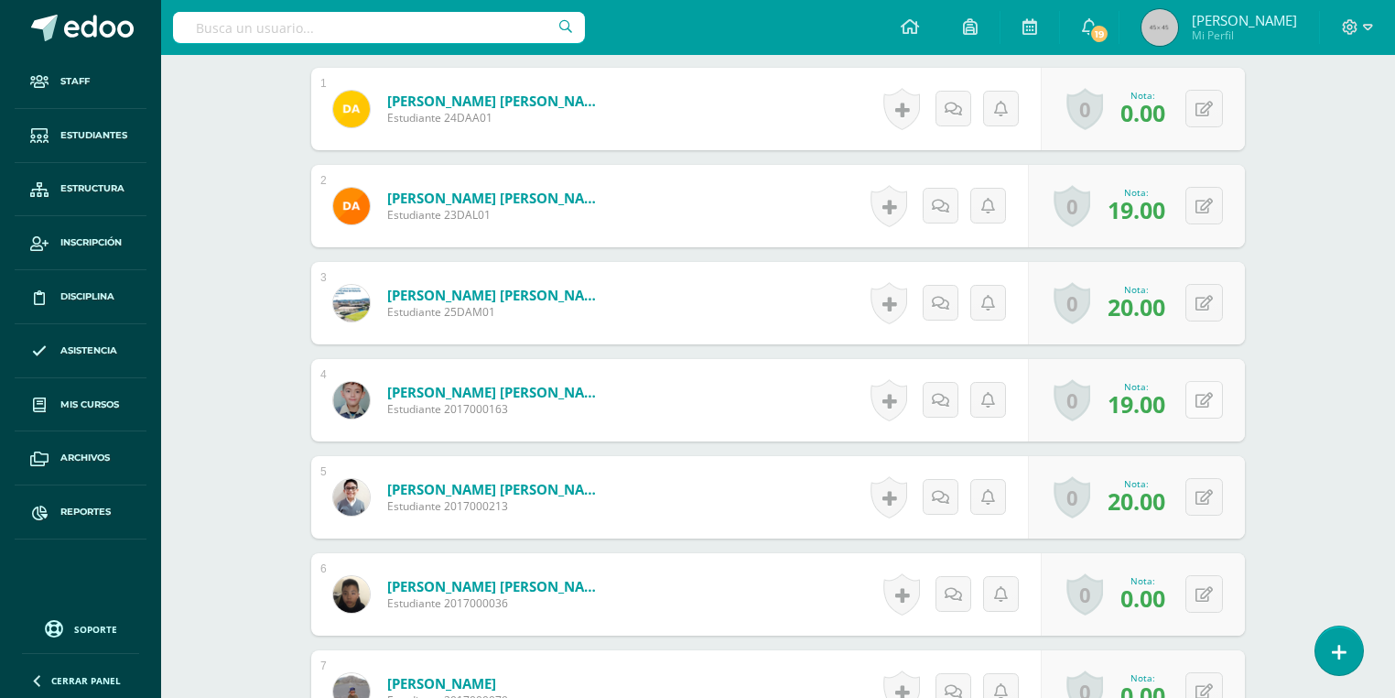
click at [1205, 401] on icon at bounding box center [1204, 401] width 17 height 16
click at [1069, 410] on input "19.00" at bounding box center [1091, 405] width 73 height 37
type input "20.00"
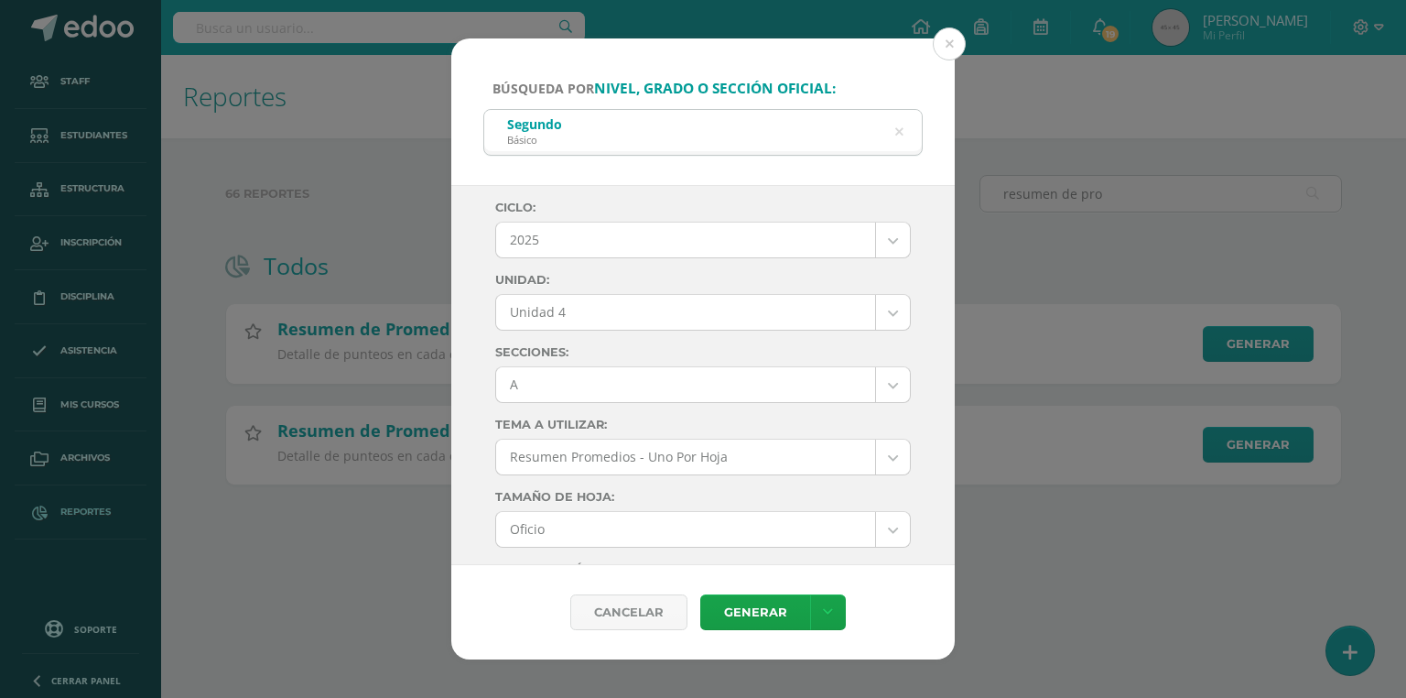
select select "7"
select select "Unidad 4"
select select "A"
select select "10"
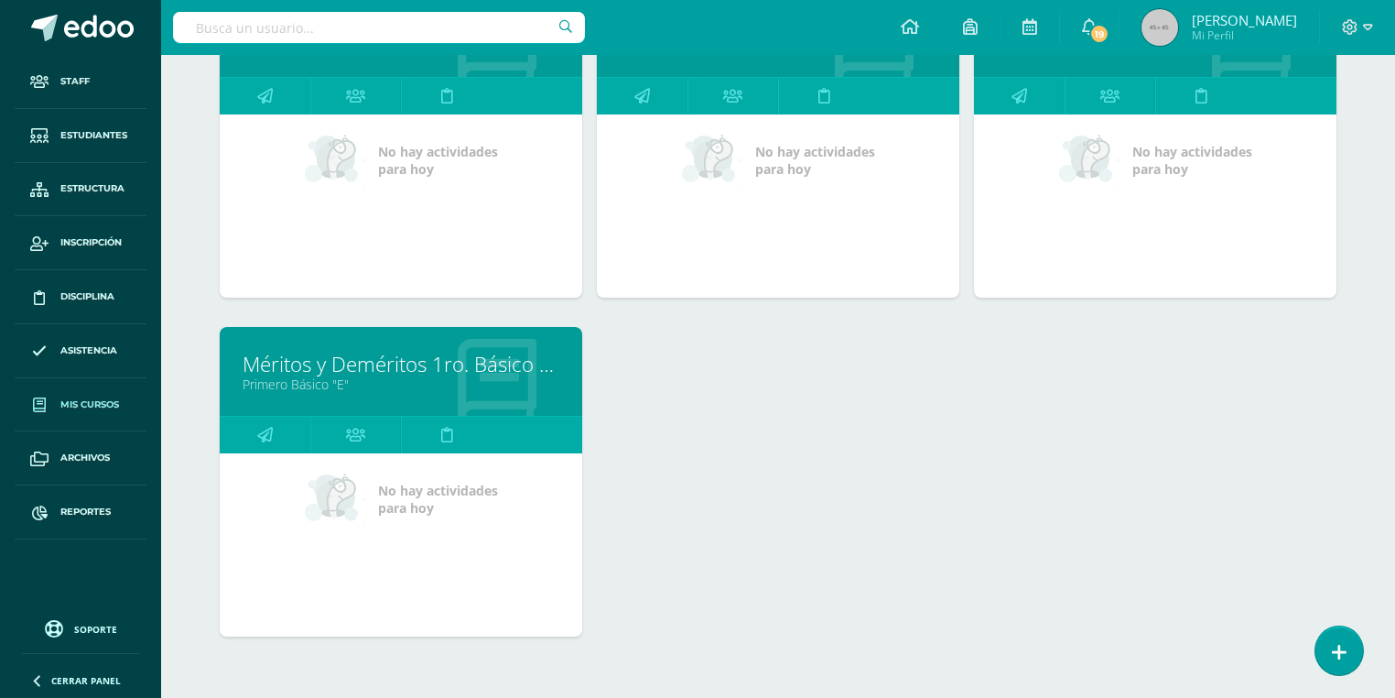
scroll to position [9571, 0]
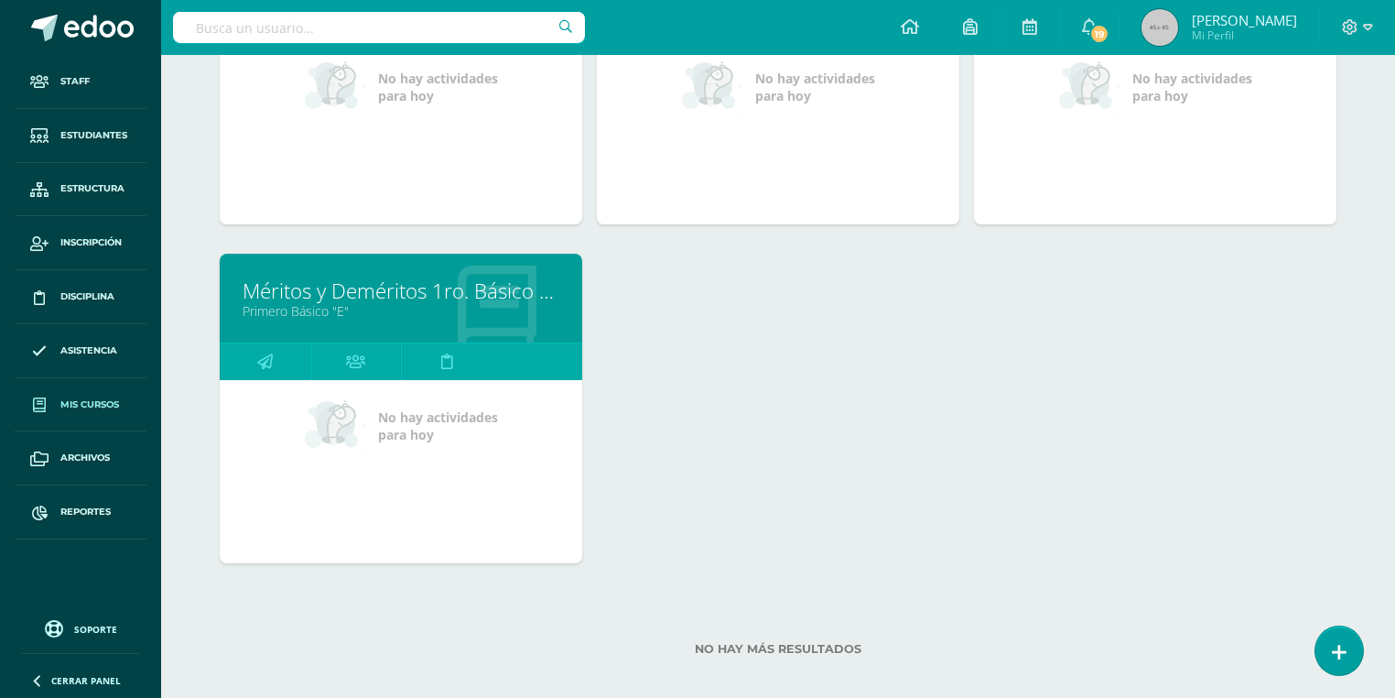
click at [251, 321] on div "Méritos y Deméritos 1ro. Básico "E" Primero Básico "E"" at bounding box center [401, 298] width 363 height 89
click at [249, 351] on link at bounding box center [265, 361] width 91 height 37
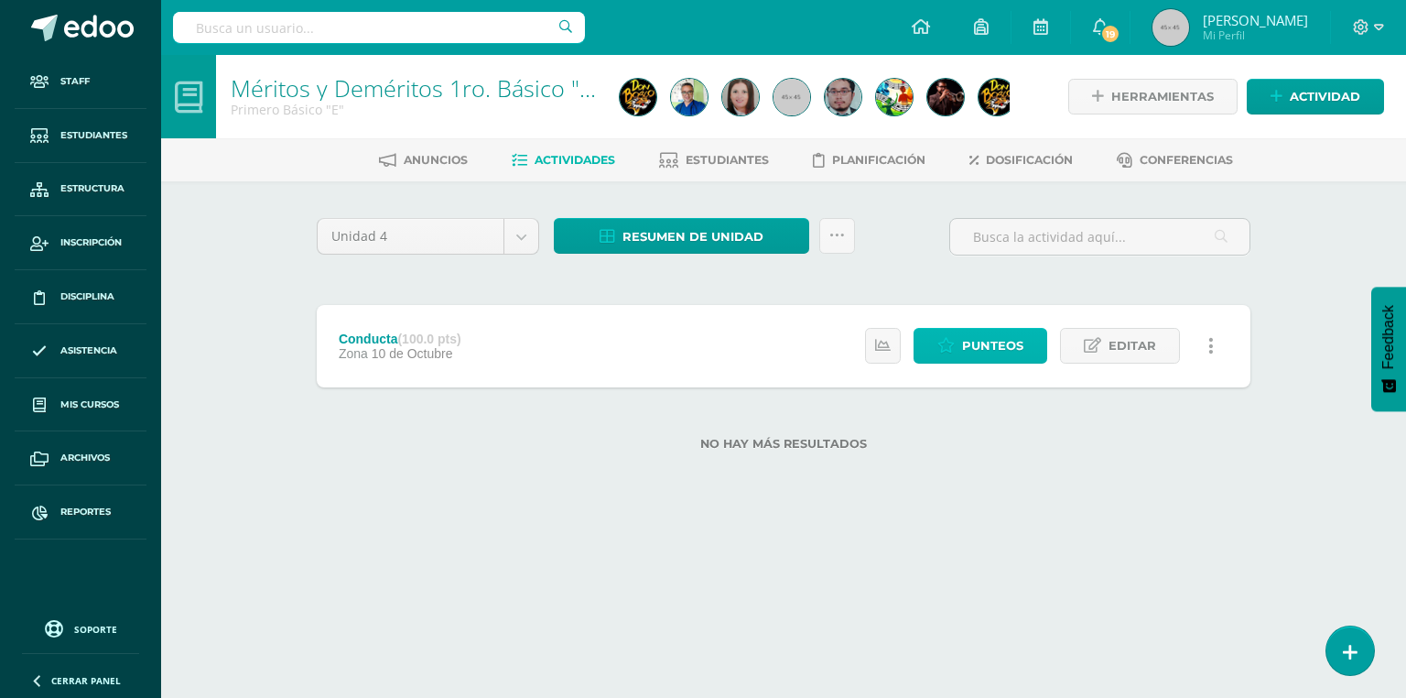
click at [985, 348] on span "Punteos" at bounding box center [992, 346] width 61 height 34
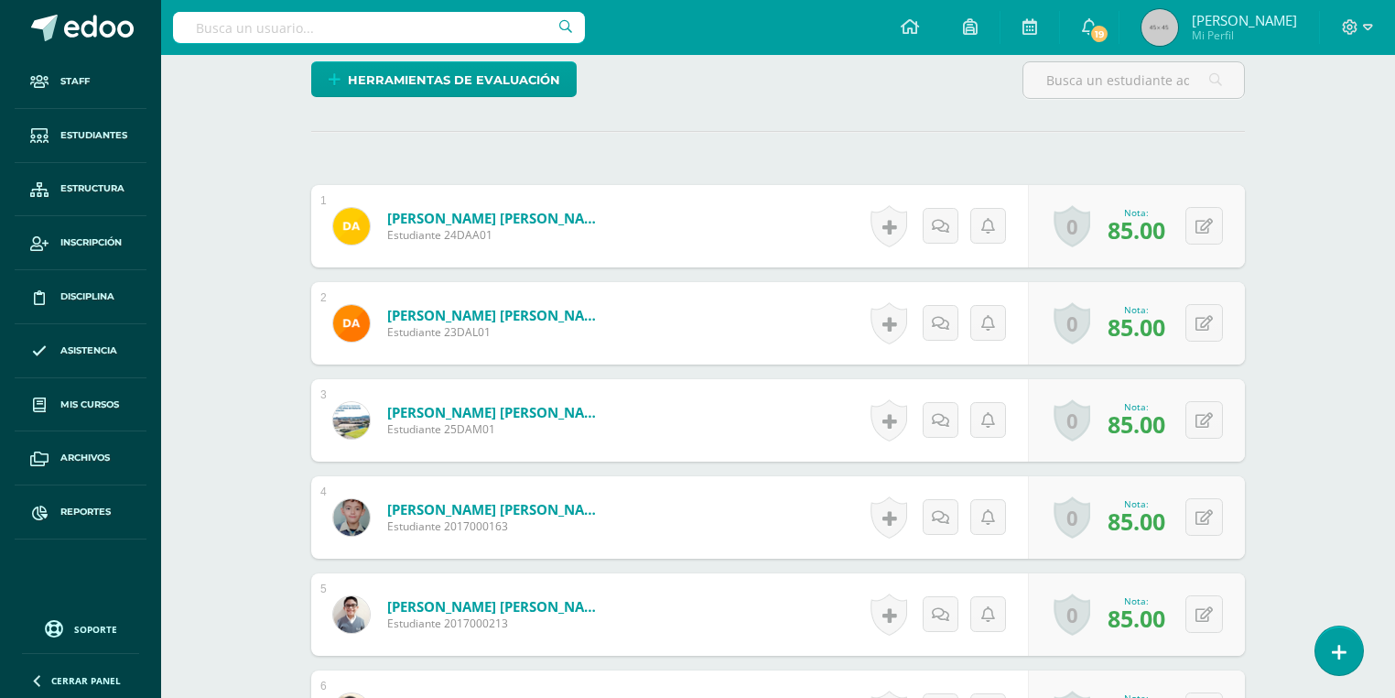
scroll to position [598, 0]
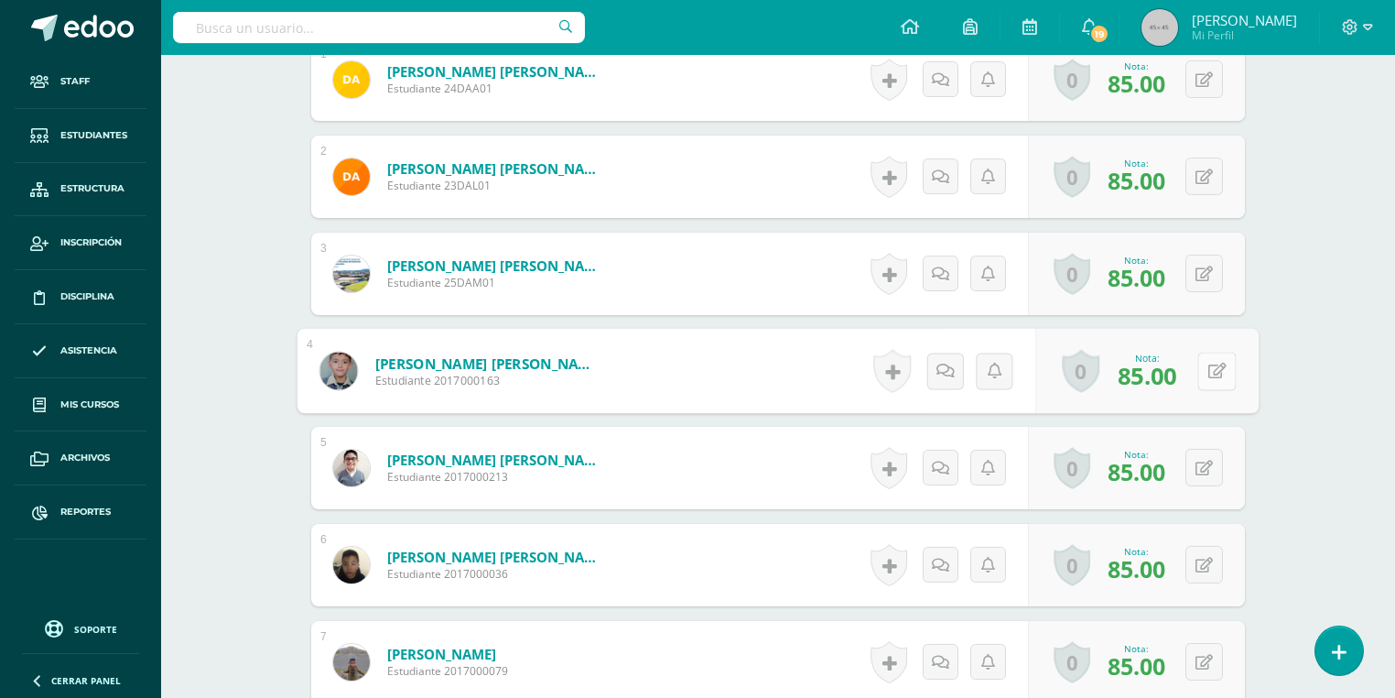
click at [1204, 363] on button at bounding box center [1216, 371] width 38 height 38
click at [1086, 370] on input "85.00" at bounding box center [1091, 376] width 73 height 37
type input "89.00"
click at [435, 363] on link "Azmitia Cadenillas, Pablo Javier" at bounding box center [488, 362] width 226 height 19
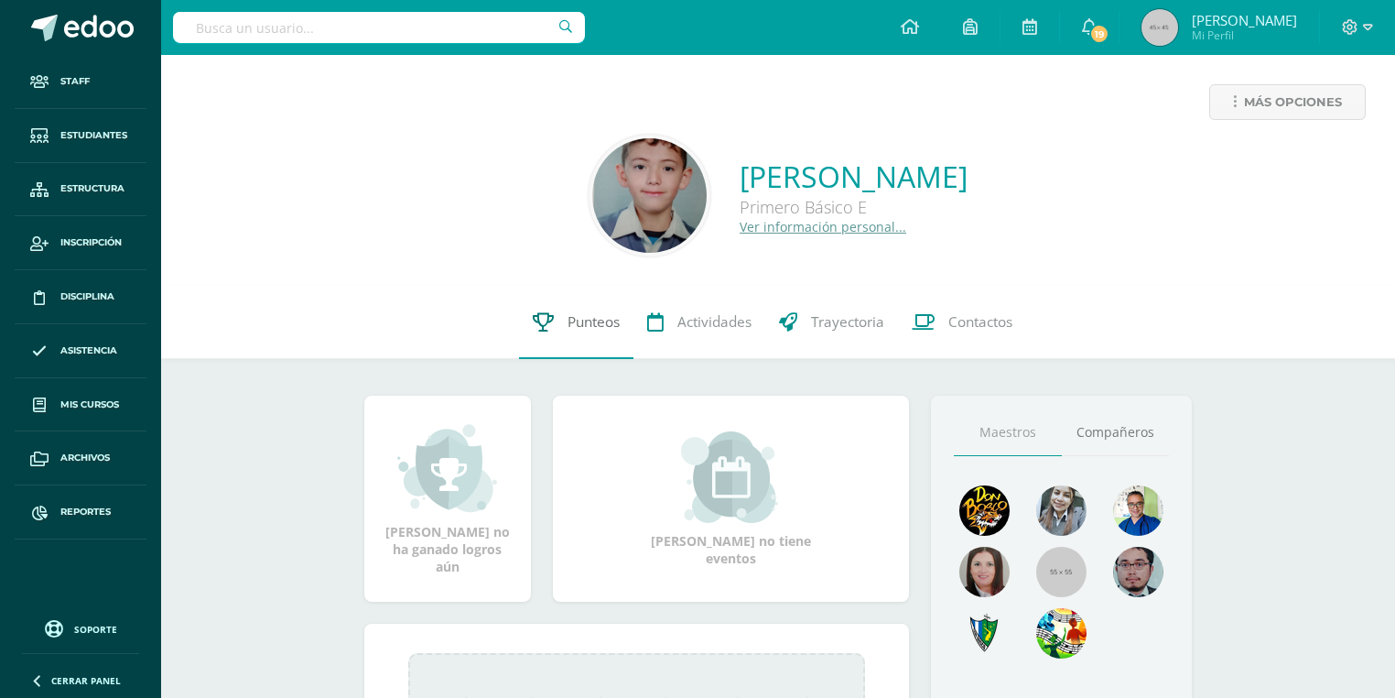
click at [588, 334] on link "Punteos" at bounding box center [576, 322] width 114 height 73
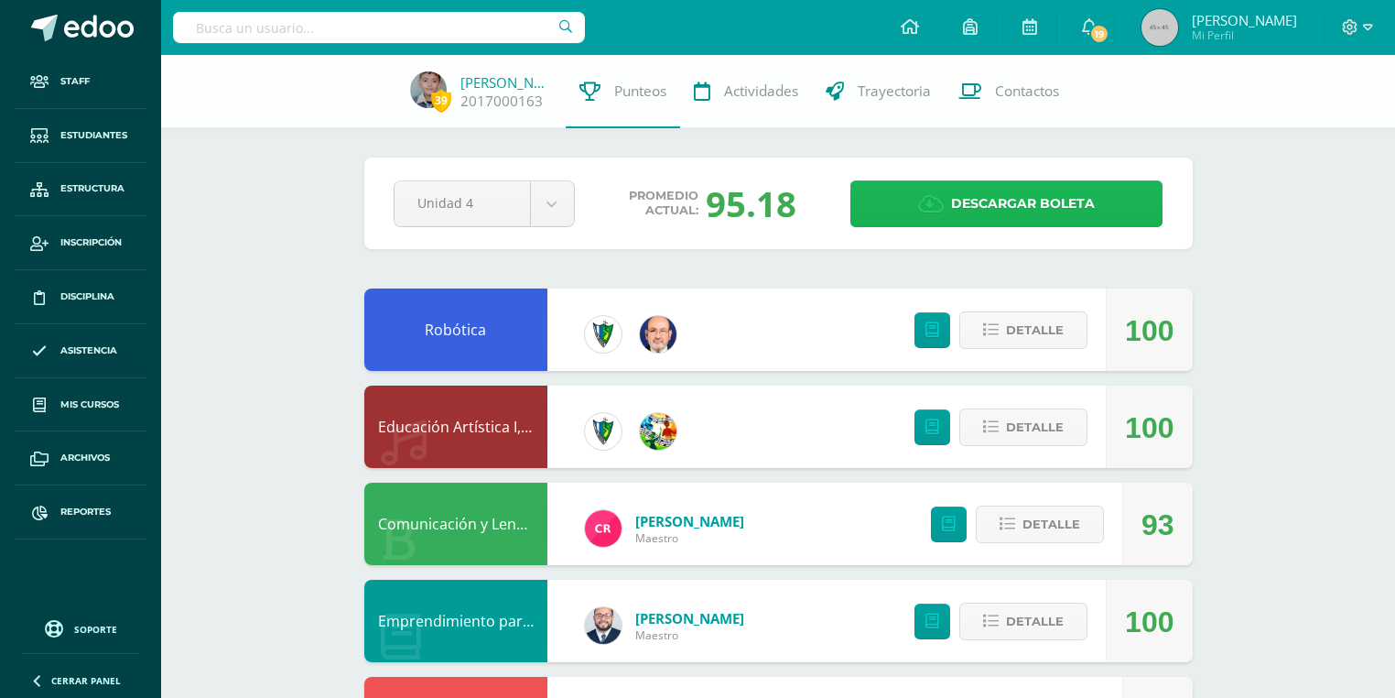
click at [1010, 212] on span "Descargar boleta" at bounding box center [1023, 203] width 144 height 45
